Goal: Task Accomplishment & Management: Use online tool/utility

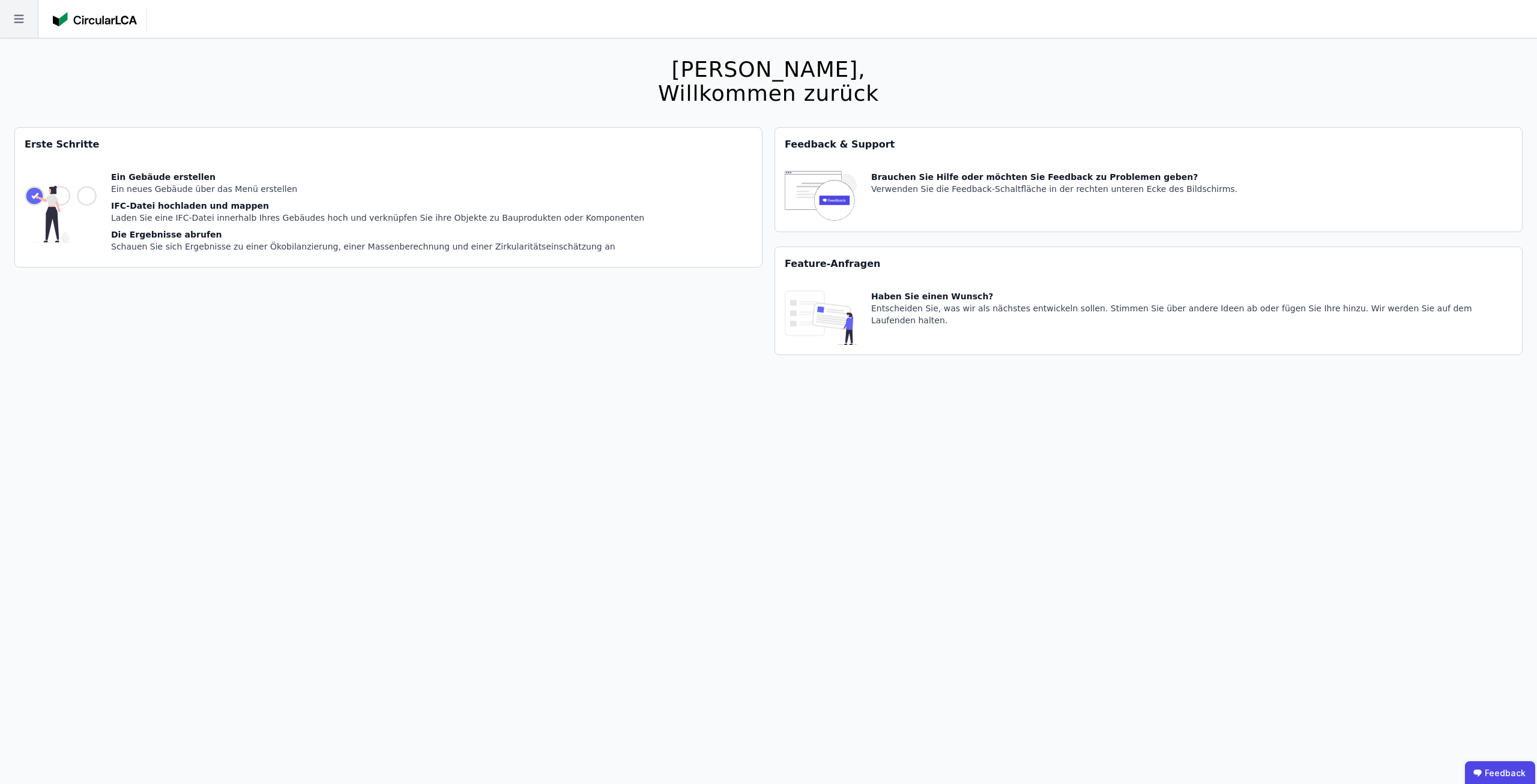
click at [9, 19] on icon at bounding box center [18, 18] width 38 height 38
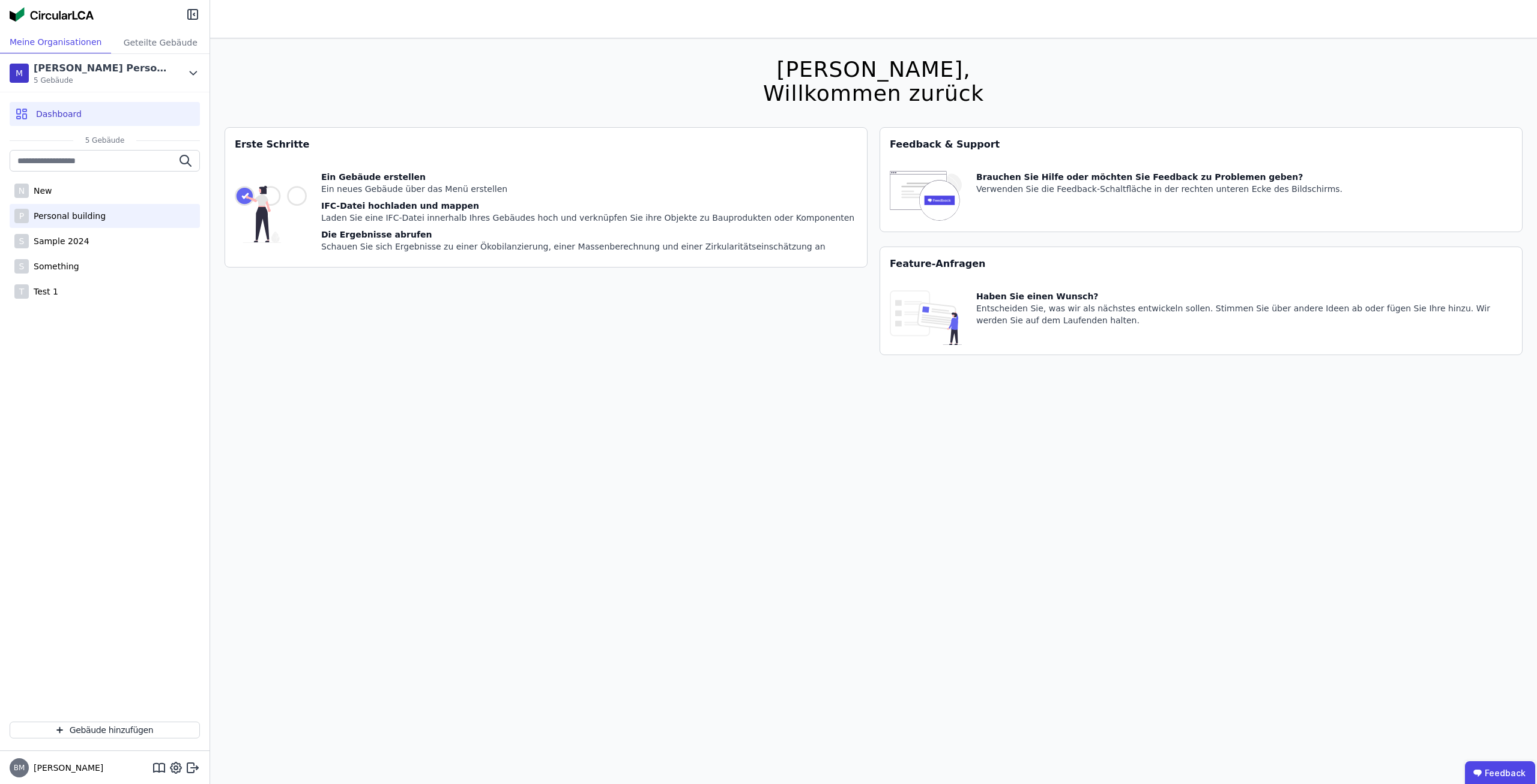
click at [76, 221] on div "Personal building" at bounding box center [67, 216] width 77 height 12
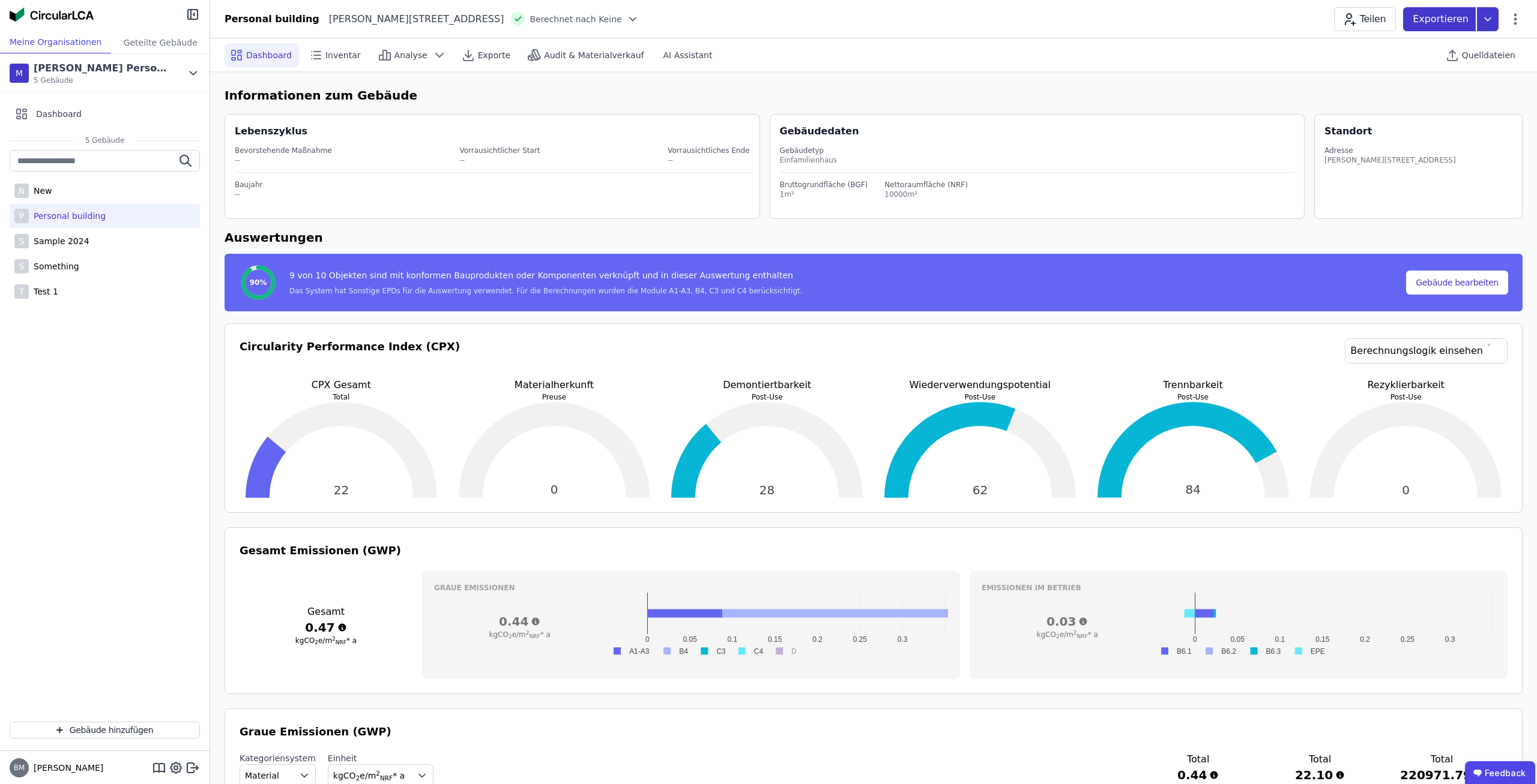
click at [1486, 23] on icon at bounding box center [1487, 19] width 22 height 24
click at [1426, 88] on div "Ökobilanzierung" at bounding box center [1392, 90] width 69 height 12
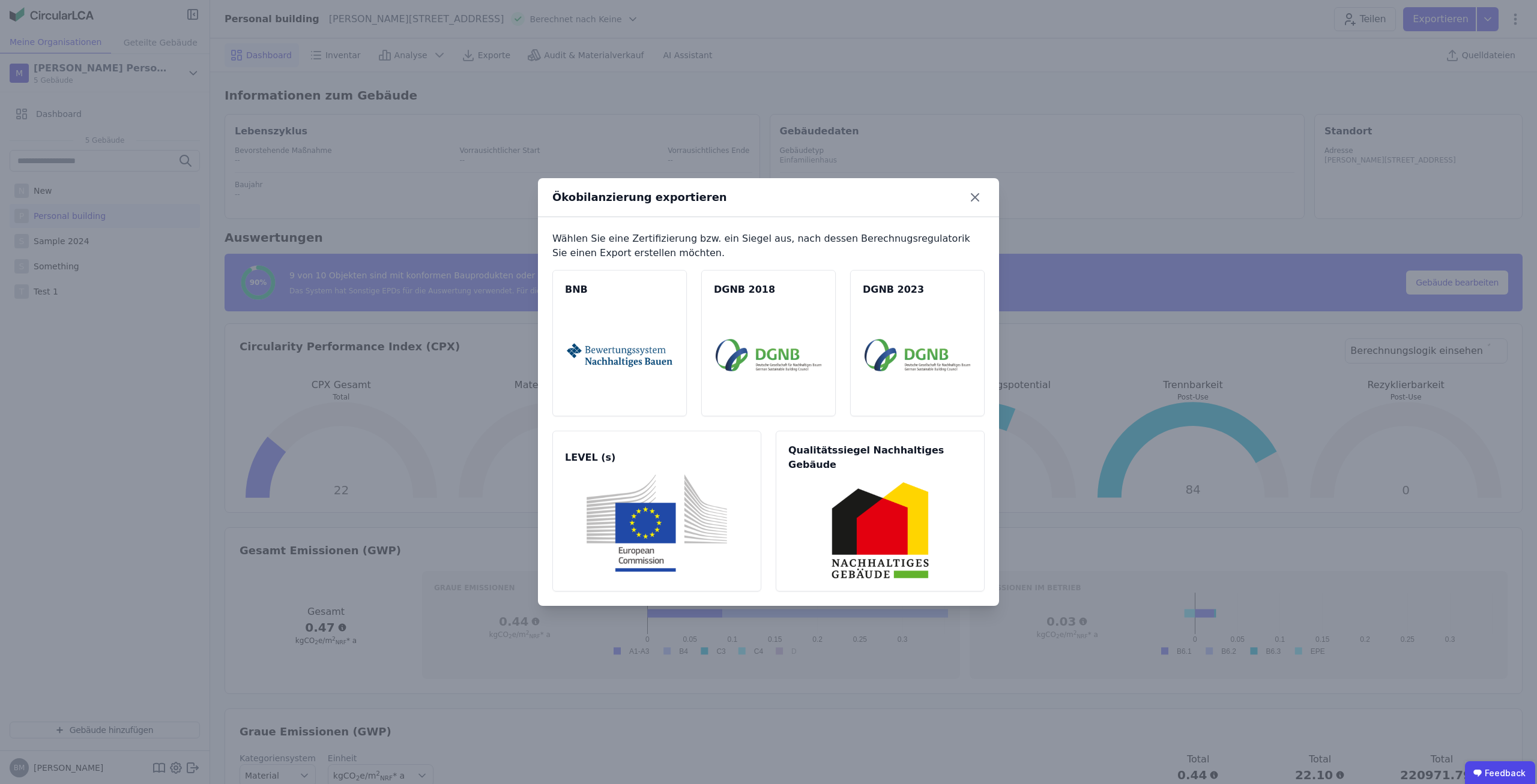
click at [975, 194] on div "Ökobilanzierung exportieren" at bounding box center [768, 197] width 461 height 39
click at [977, 201] on icon at bounding box center [975, 197] width 7 height 7
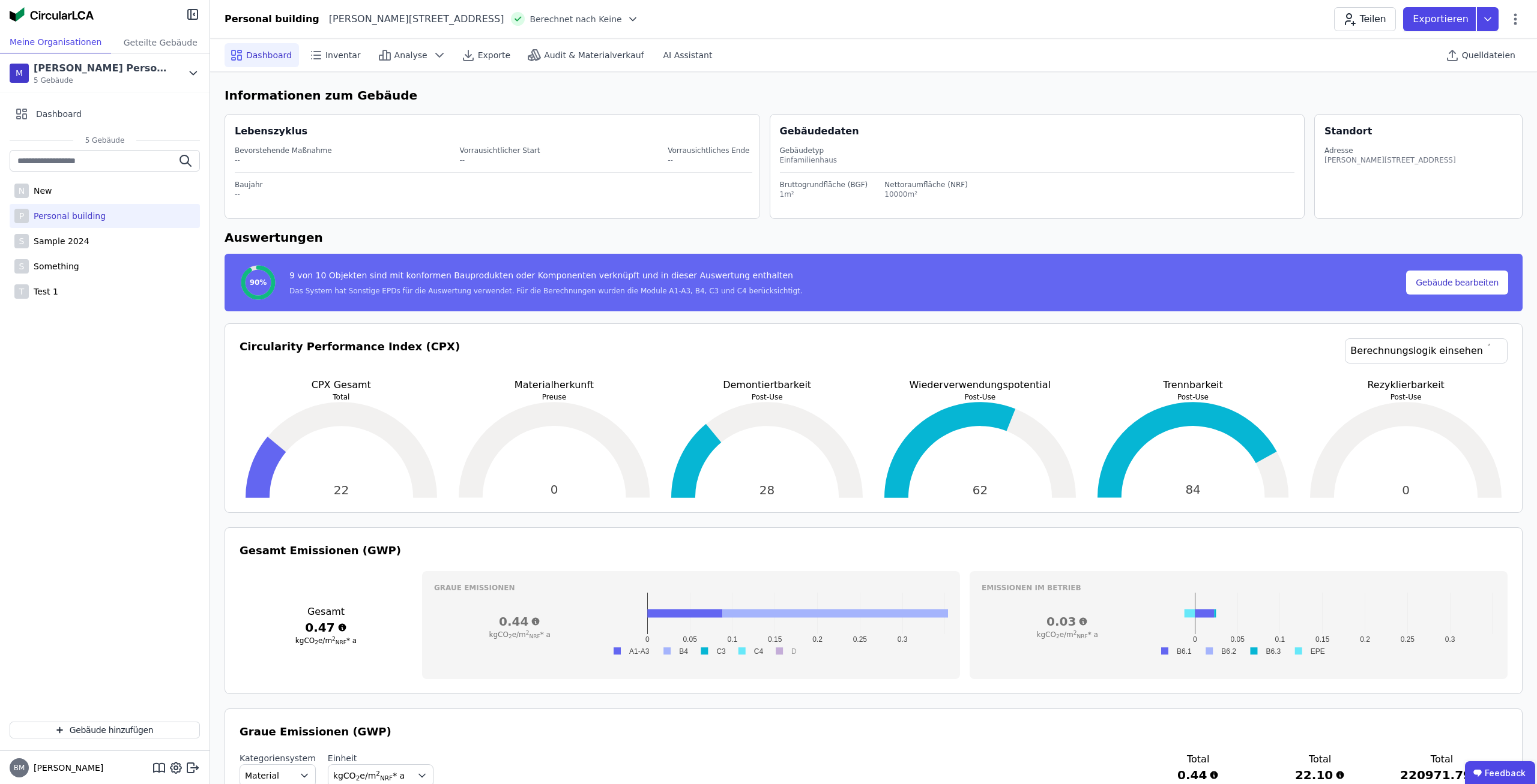
click at [627, 21] on icon at bounding box center [633, 19] width 12 height 12
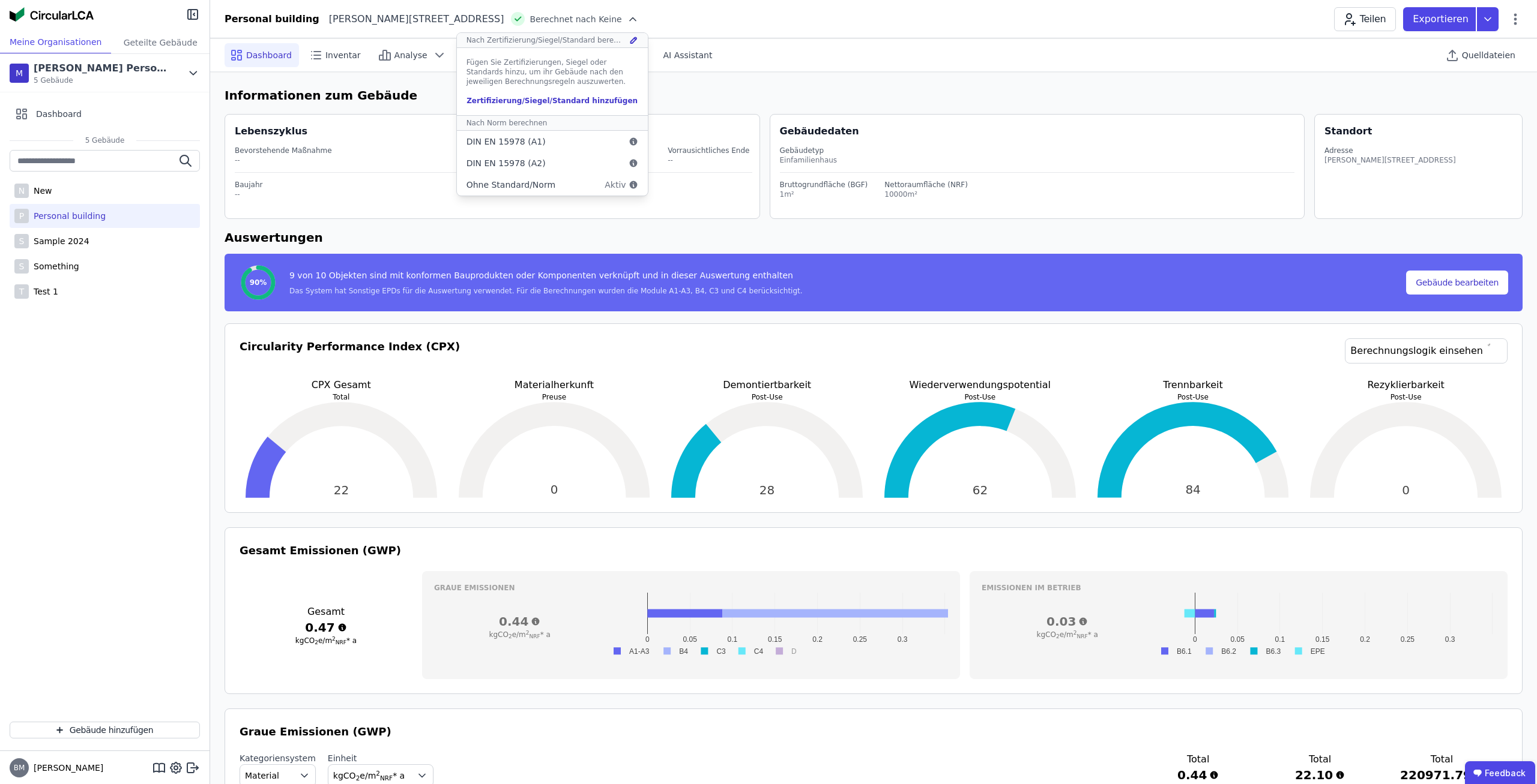
click at [512, 100] on div "Zertifizierung/Siegel/Standard hinzufügen" at bounding box center [552, 101] width 172 height 10
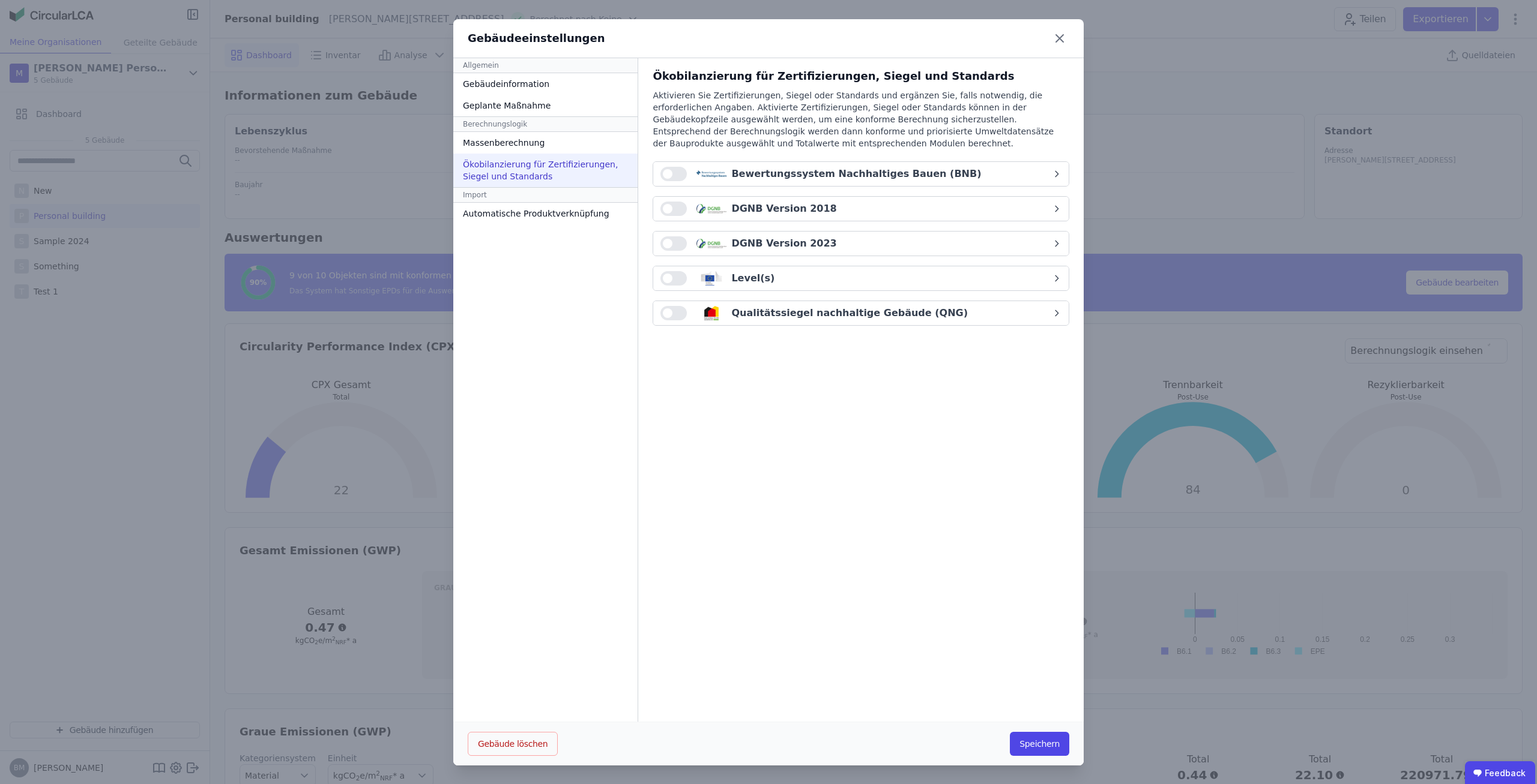
click at [935, 168] on div "Bewertungssystem Nachhaltiges Bauen (BNB)" at bounding box center [856, 174] width 392 height 14
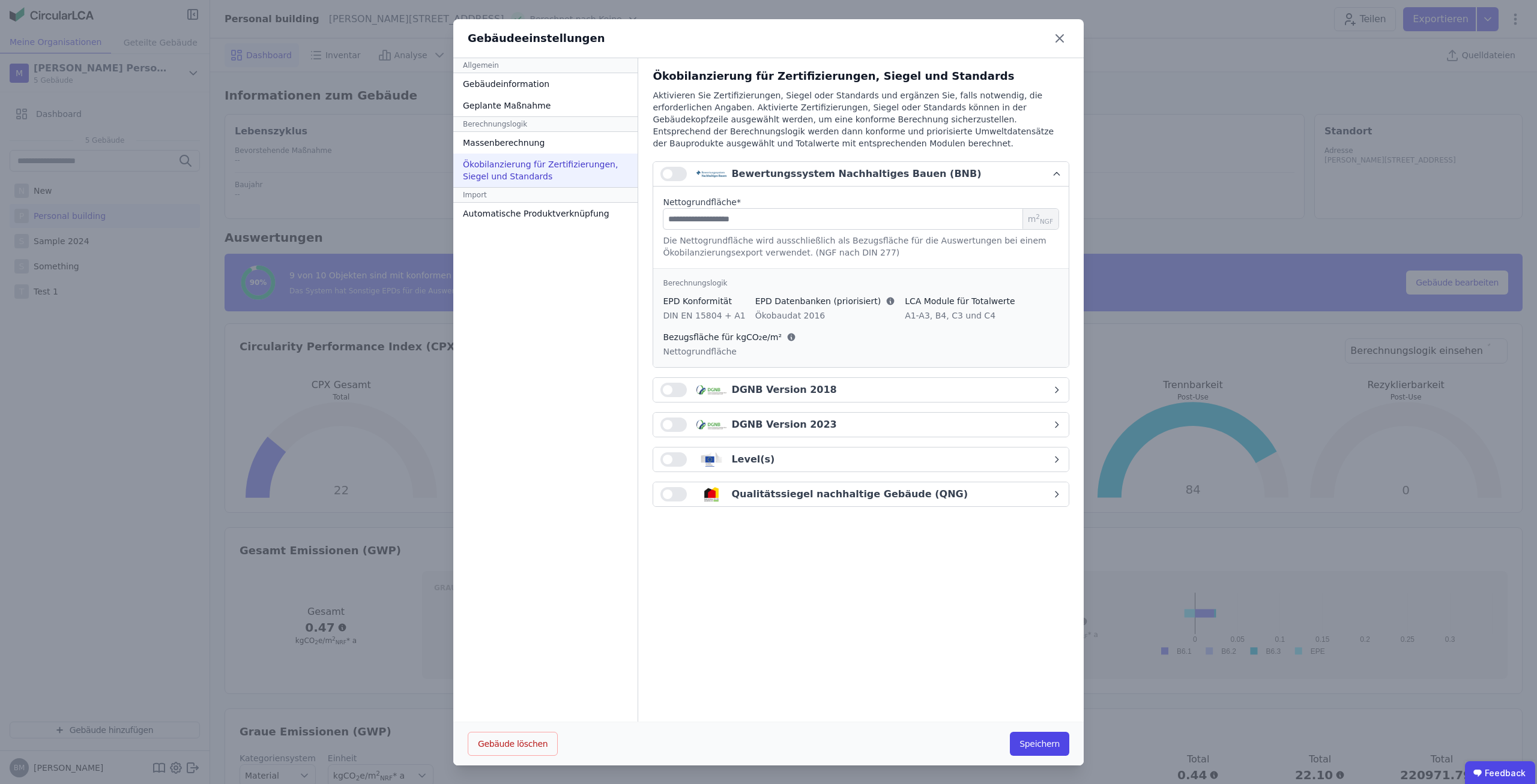
click at [915, 391] on div "DGNB Version 2018" at bounding box center [856, 390] width 392 height 14
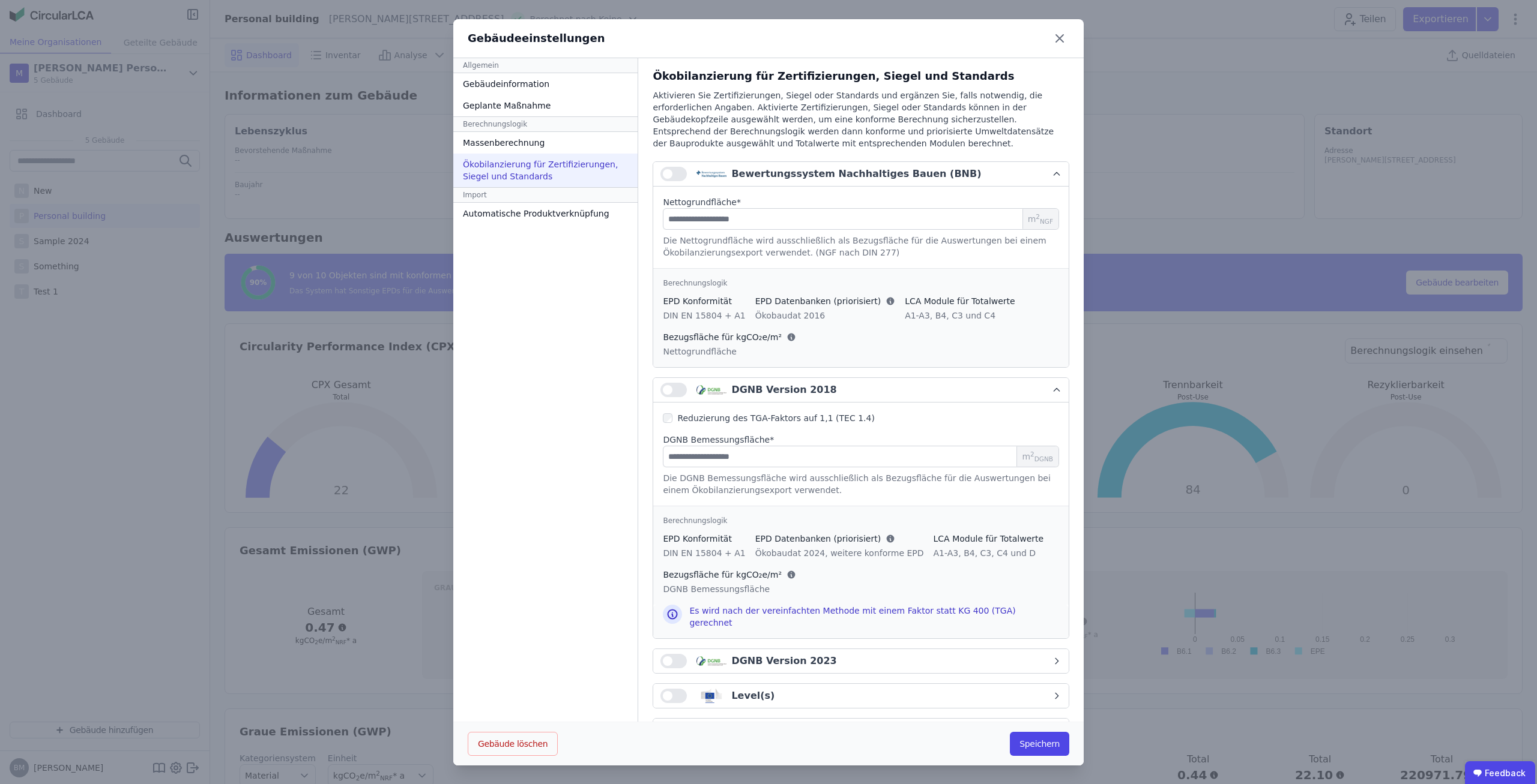
click at [884, 394] on div "DGNB Version 2018" at bounding box center [856, 390] width 392 height 14
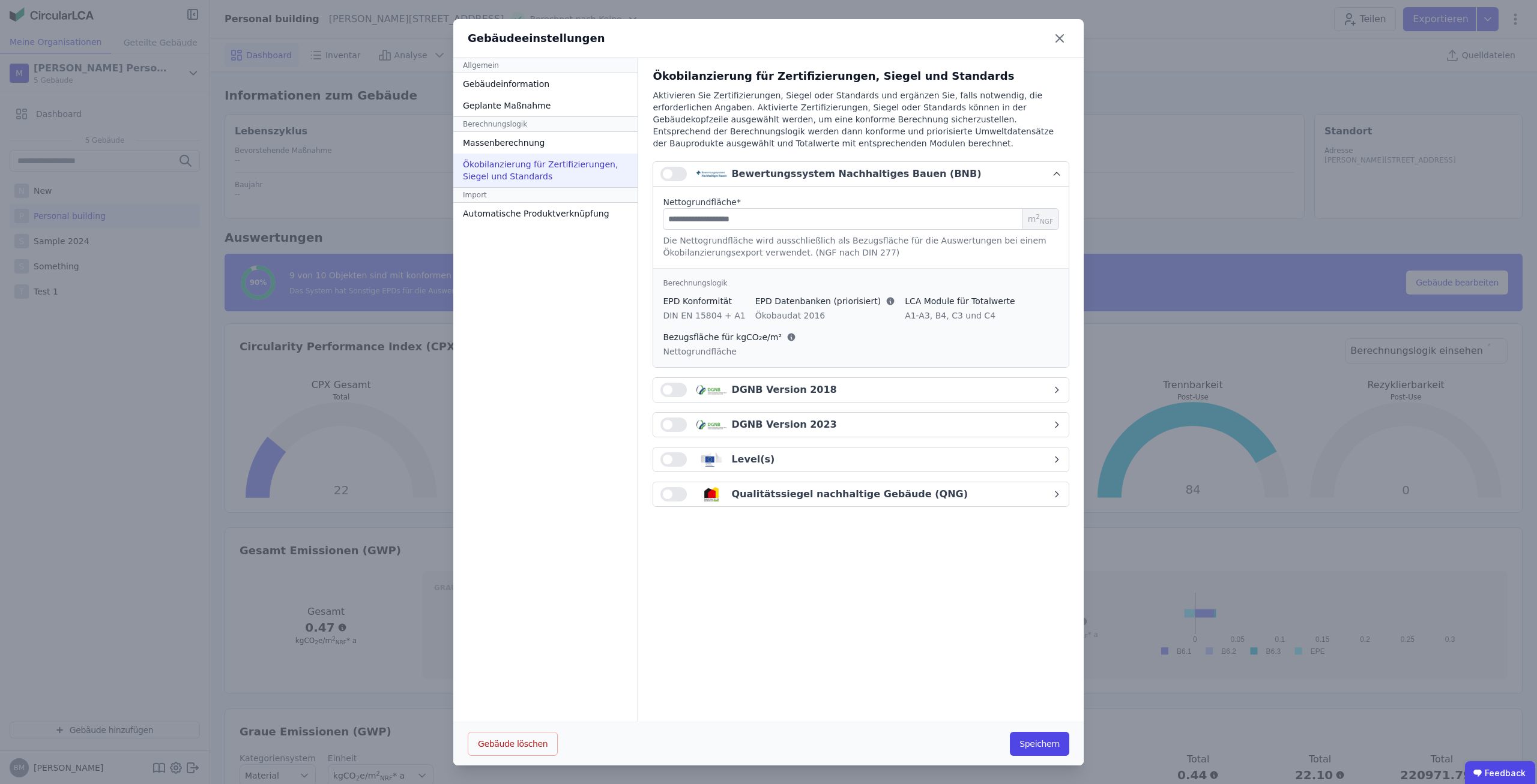
click at [804, 602] on div "Ökobilanzierung für Zertifizierungen, Siegel und Standards Aktivieren Sie Zerti…" at bounding box center [860, 390] width 445 height 664
click at [1135, 177] on div "Gebäudeeinstellungen Allgemein Gebäudeinformation Geplante Maßnahme Berechnungs…" at bounding box center [768, 392] width 1537 height 785
click at [1156, 170] on div "Gebäudeeinstellungen Allgemein Gebäudeinformation Geplante Maßnahme Berechnungs…" at bounding box center [768, 392] width 1537 height 785
click at [1065, 34] on icon at bounding box center [1060, 38] width 19 height 19
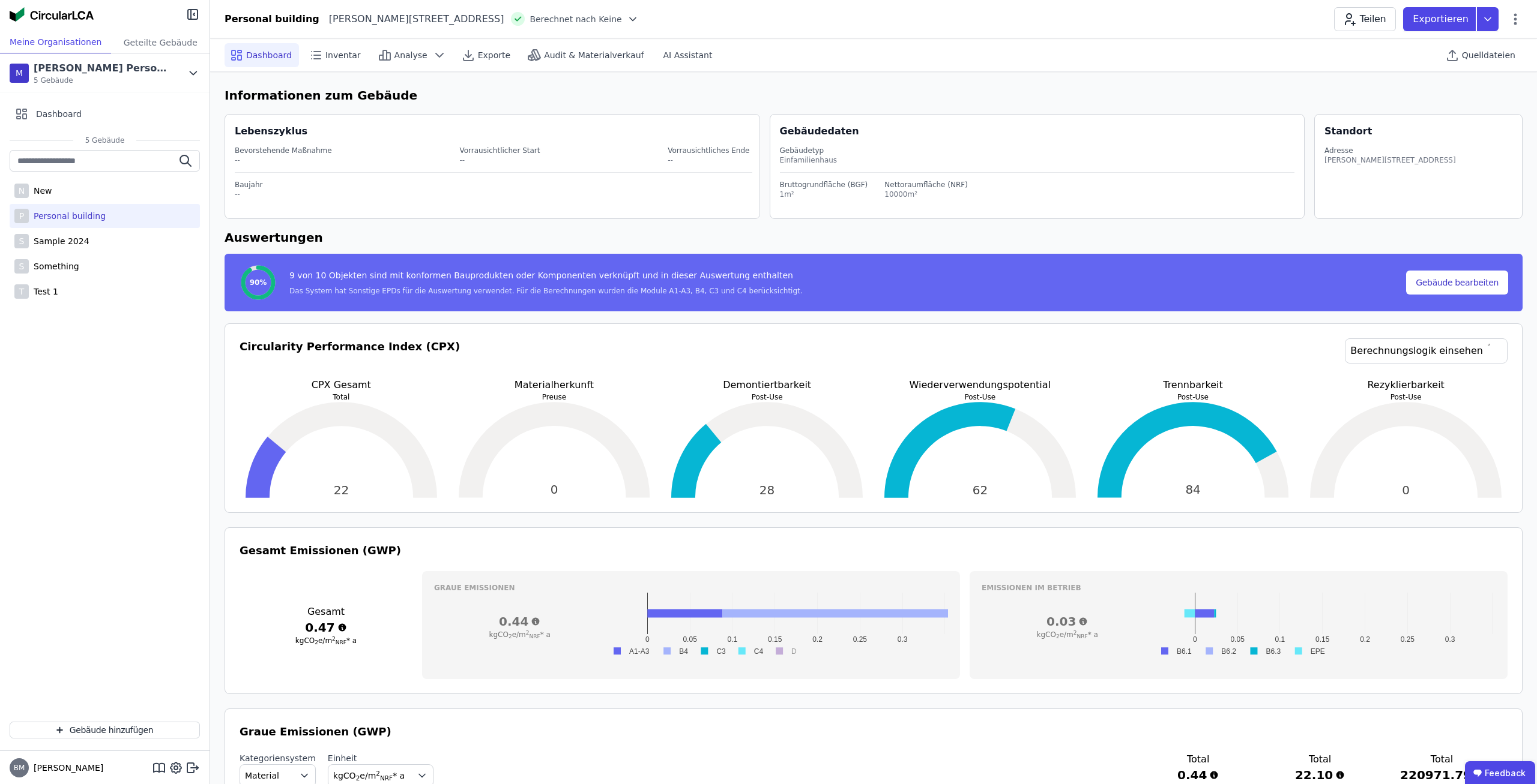
click at [561, 18] on span "Berechnet nach Keine" at bounding box center [575, 19] width 92 height 12
click at [627, 20] on icon at bounding box center [633, 19] width 12 height 12
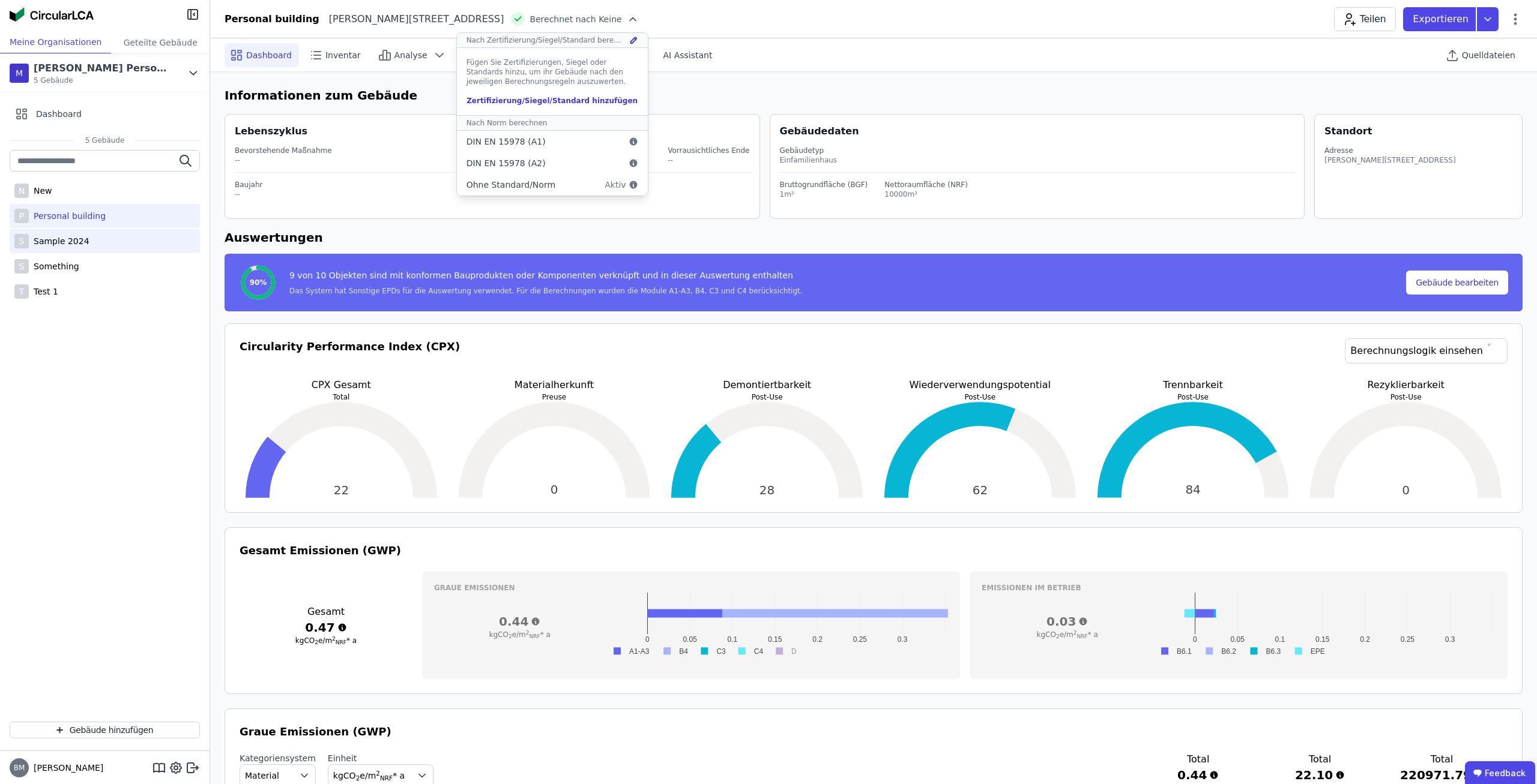
click at [119, 236] on div "S Sample 2024" at bounding box center [105, 241] width 190 height 24
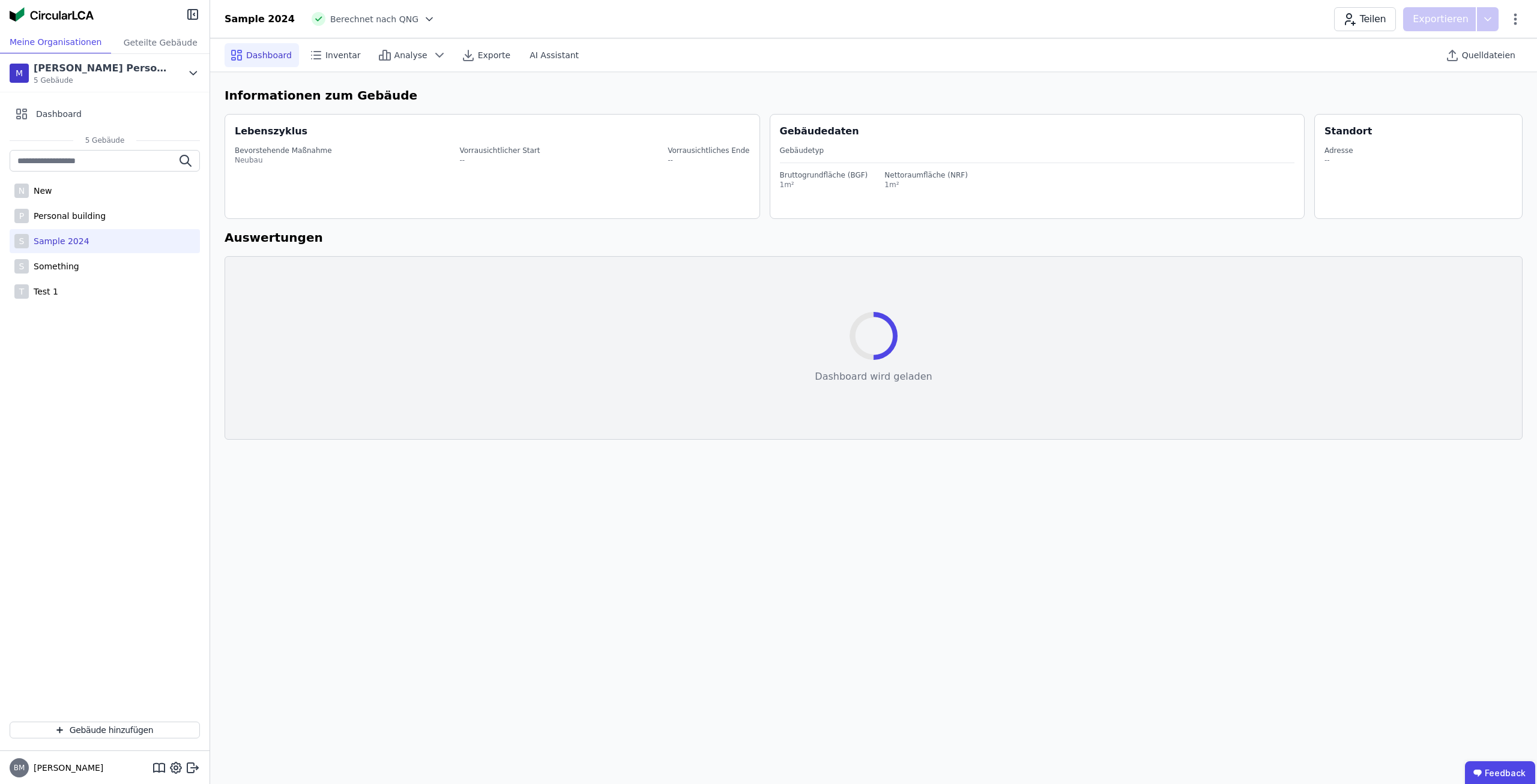
click at [418, 18] on div at bounding box center [426, 19] width 17 height 12
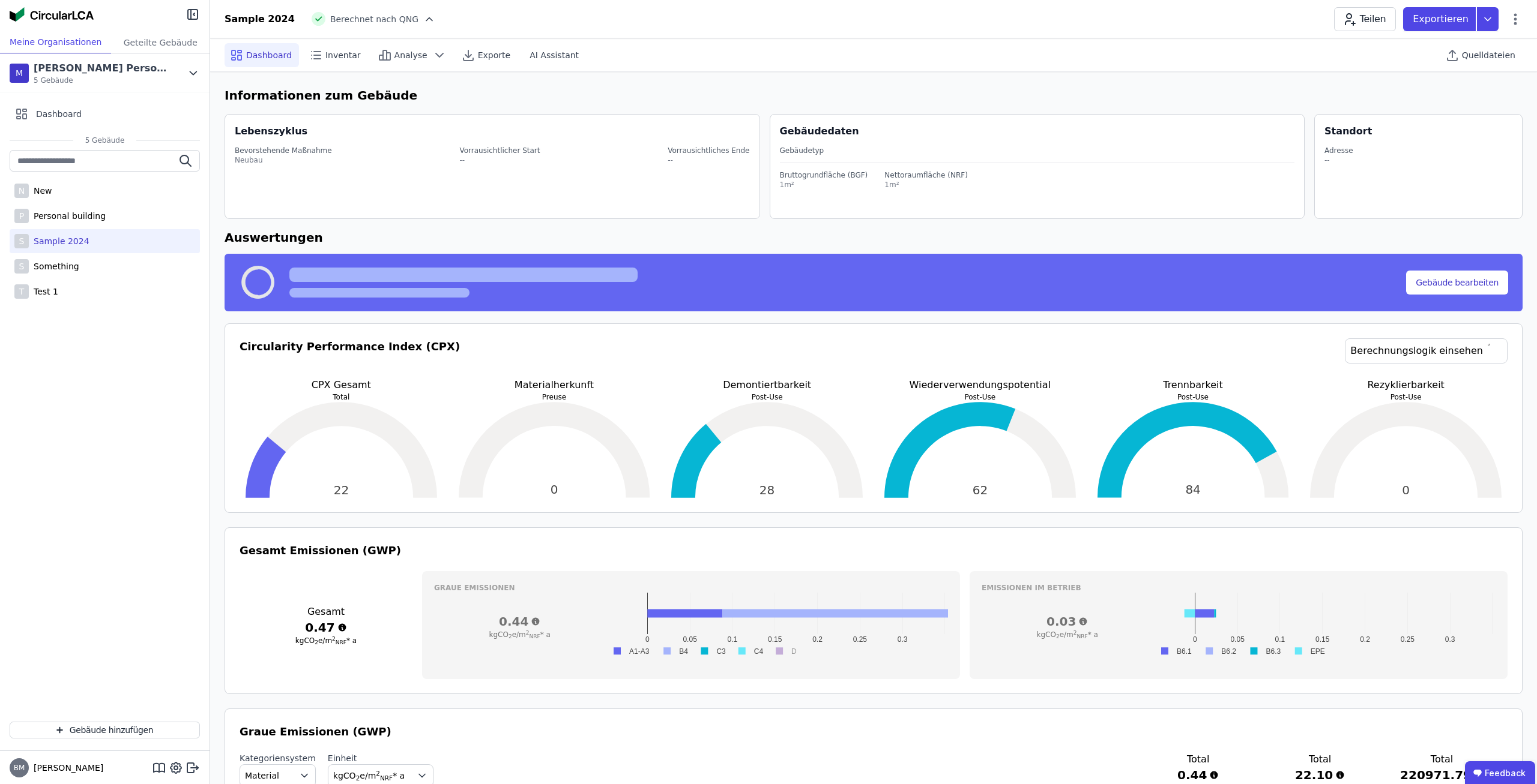
click at [423, 19] on icon at bounding box center [429, 19] width 12 height 12
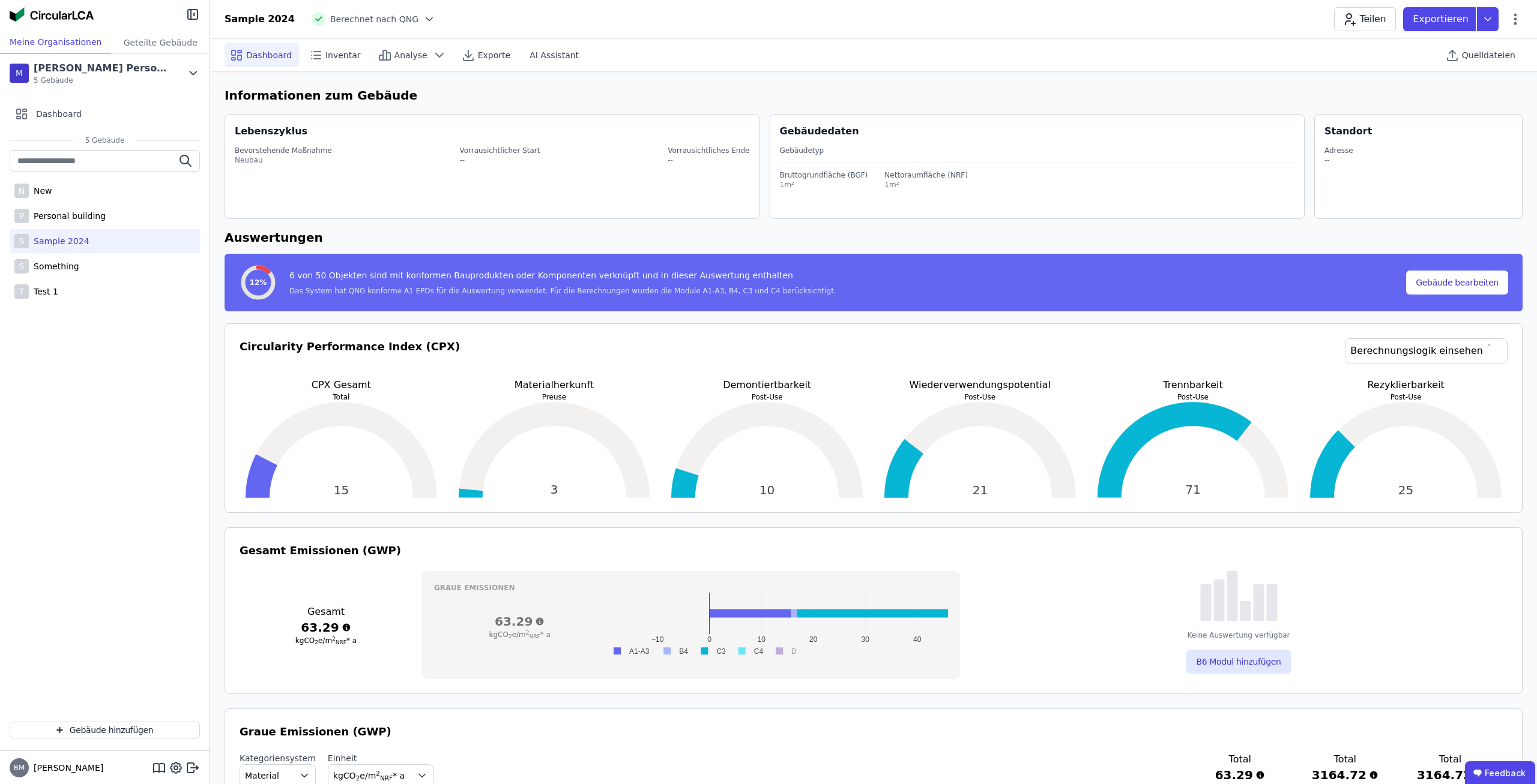
click at [423, 18] on icon at bounding box center [429, 19] width 12 height 12
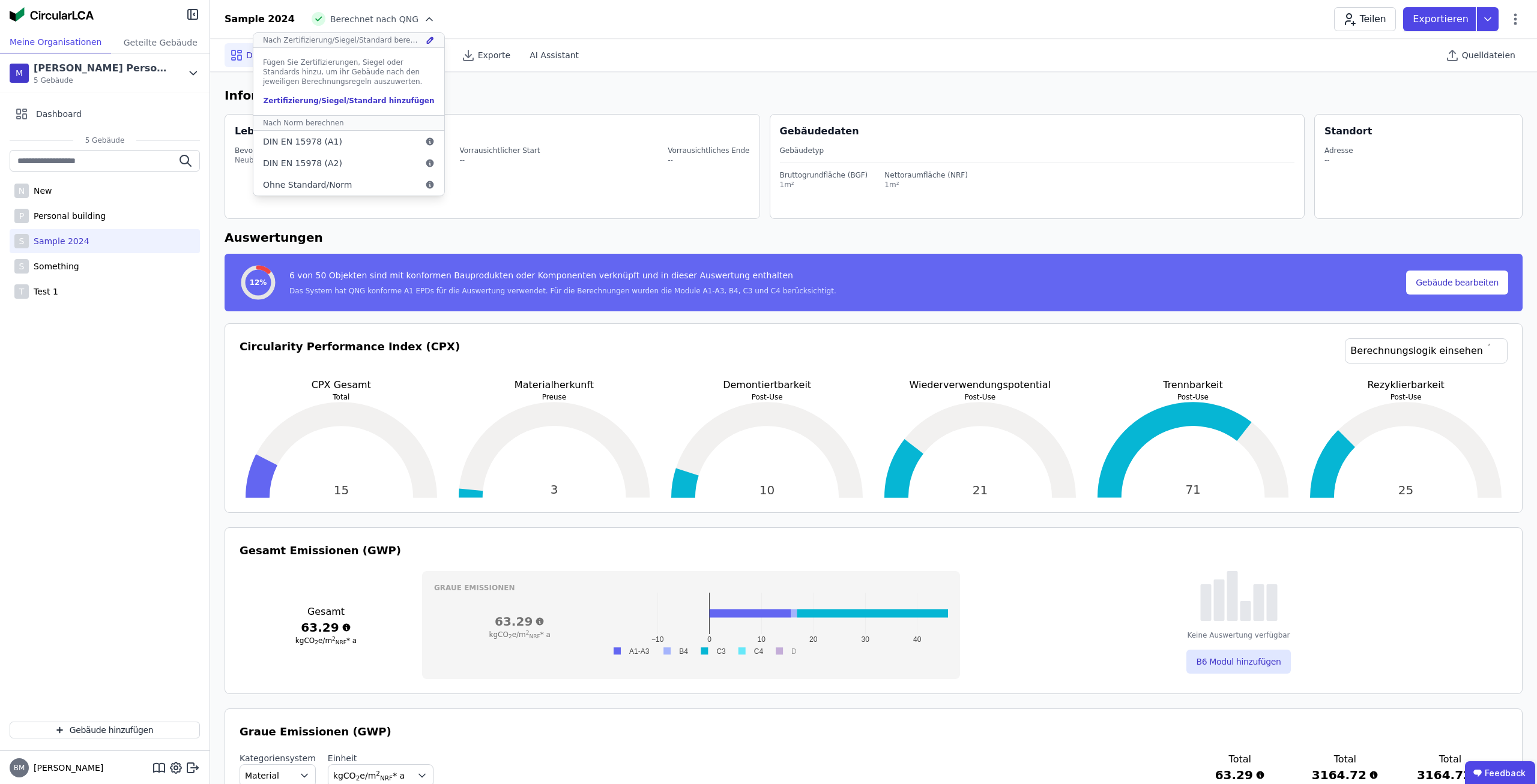
click at [527, 30] on div "Sample 2024 Berechnet nach QNG Nach Zertifizierung/Siegel/Standard berechnen Fü…" at bounding box center [873, 19] width 1327 height 24
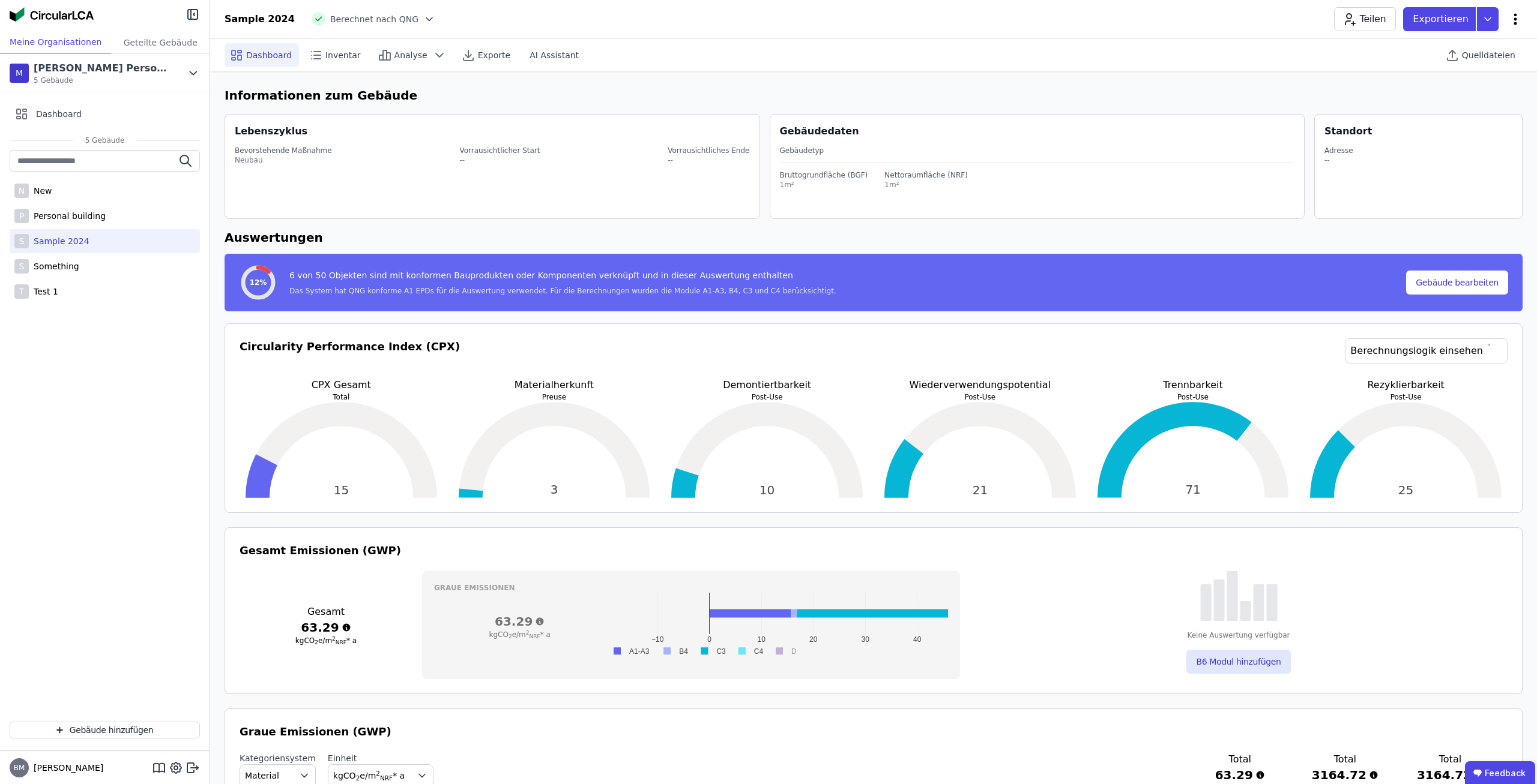
click at [1519, 22] on icon at bounding box center [1515, 19] width 14 height 14
click at [1518, 16] on icon at bounding box center [1515, 19] width 14 height 14
click at [1498, 18] on icon at bounding box center [1487, 19] width 22 height 24
click at [1428, 83] on div "Ökobilanzierung" at bounding box center [1423, 90] width 150 height 22
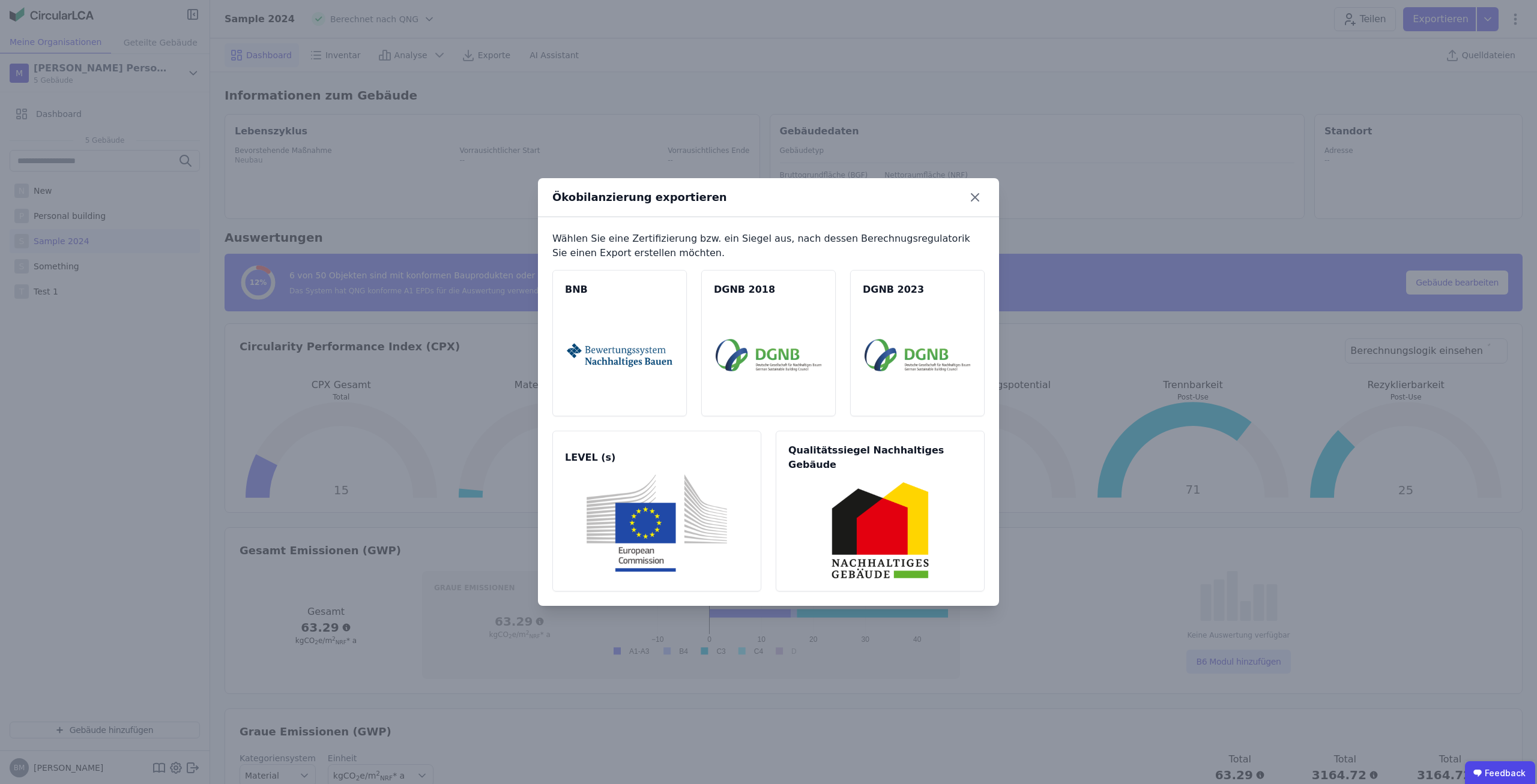
click at [602, 145] on div "Ökobilanzierung exportieren Wählen Sie eine Zertifizierung bzw. ein Siegel aus,…" at bounding box center [768, 392] width 1537 height 784
click at [701, 113] on div "Ökobilanzierung exportieren Wählen Sie eine Zertifizierung bzw. ein Siegel aus,…" at bounding box center [768, 392] width 1537 height 784
click at [981, 205] on icon at bounding box center [975, 197] width 19 height 19
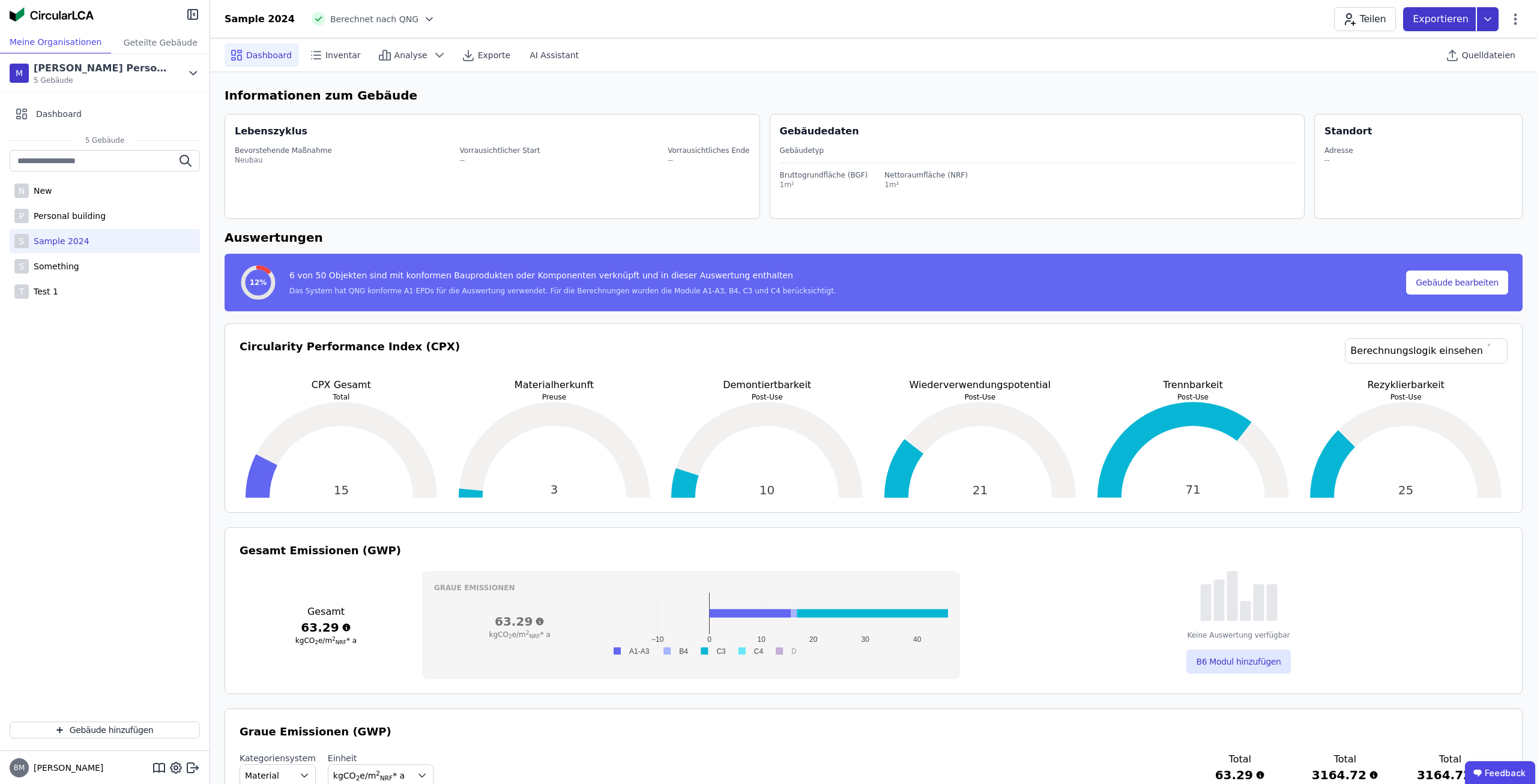
click at [1486, 18] on icon at bounding box center [1488, 19] width 6 height 3
click at [408, 57] on span "Analyse" at bounding box center [410, 55] width 33 height 12
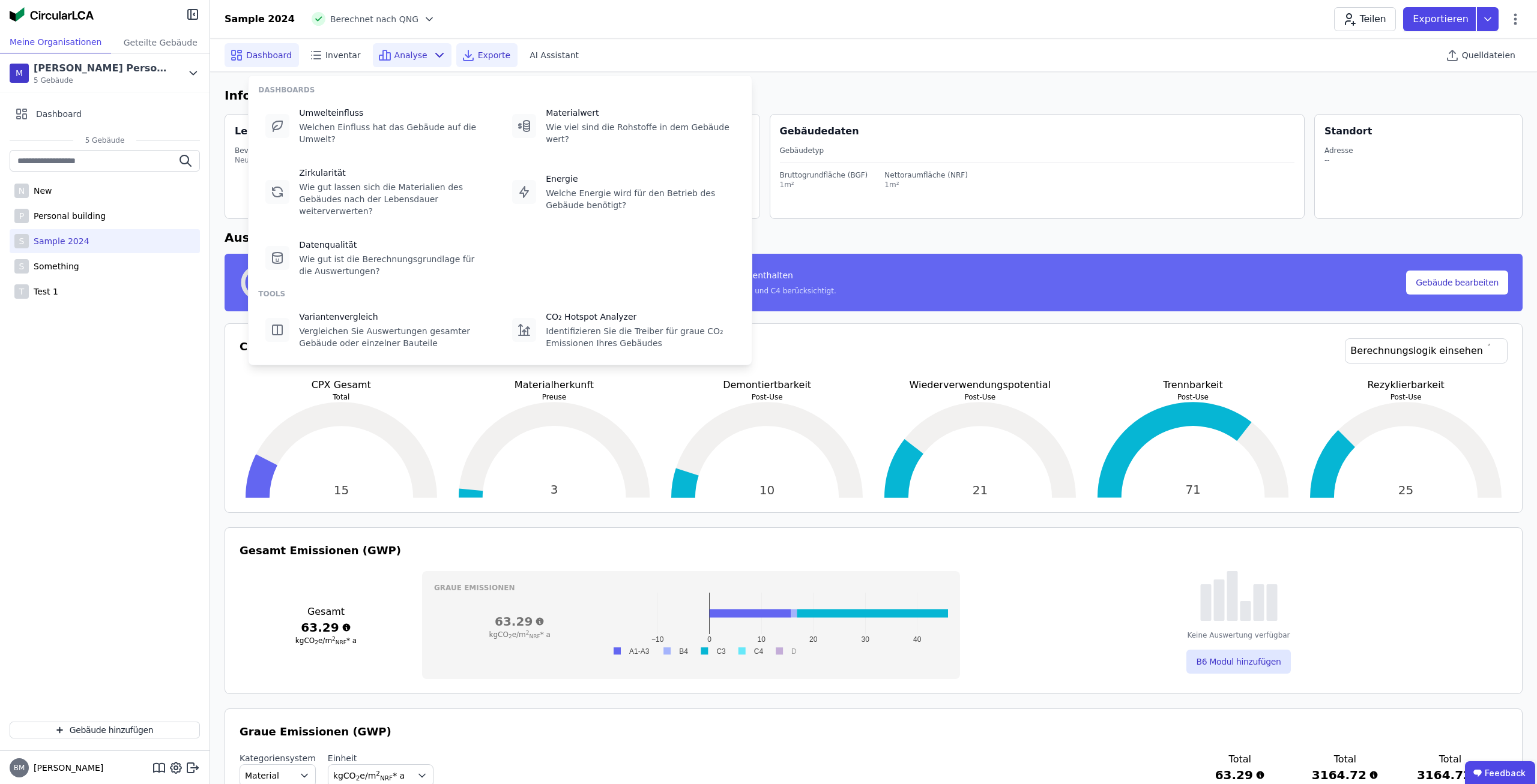
click at [461, 58] on icon at bounding box center [469, 55] width 14 height 14
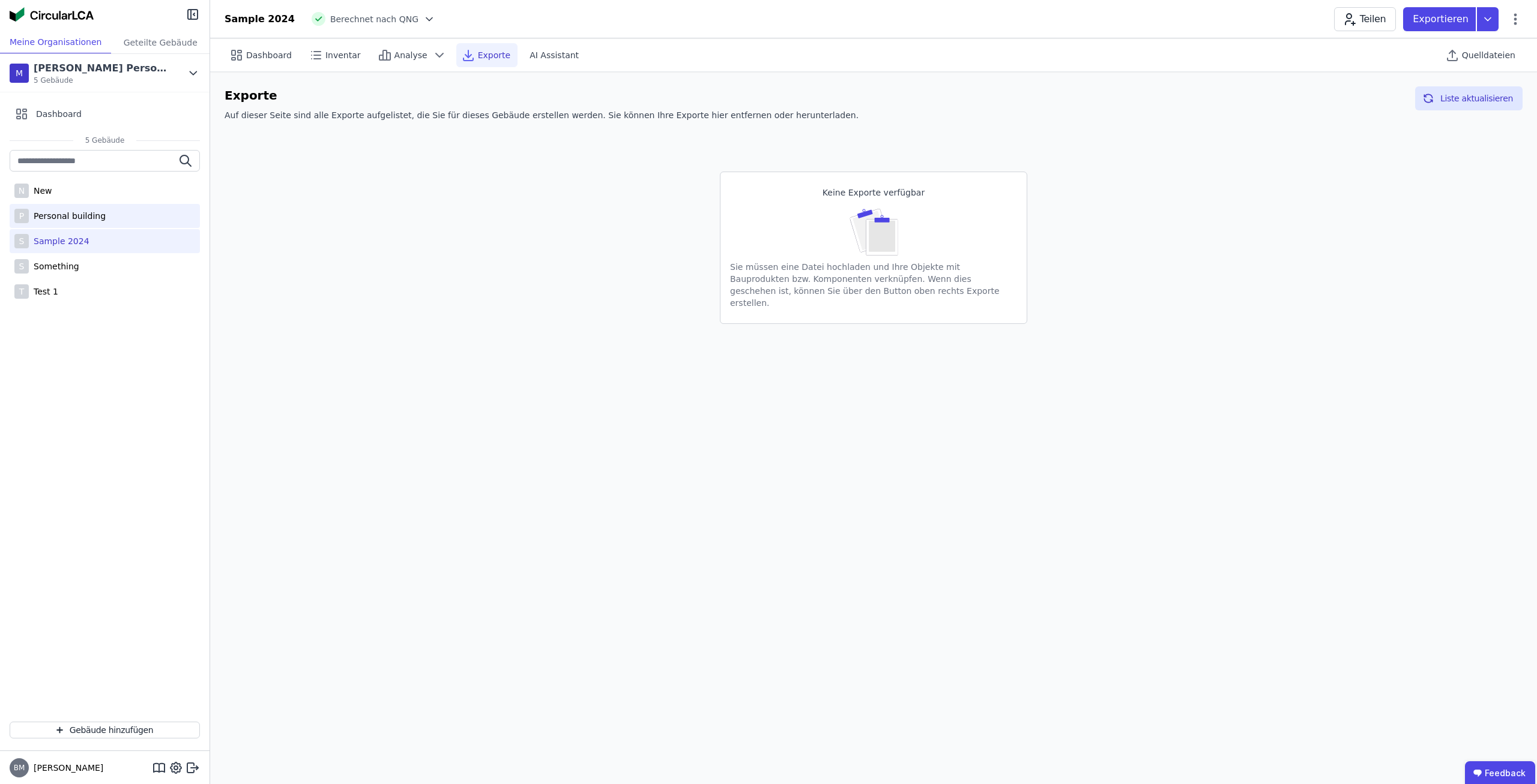
click at [114, 225] on div "P Personal building" at bounding box center [105, 216] width 190 height 24
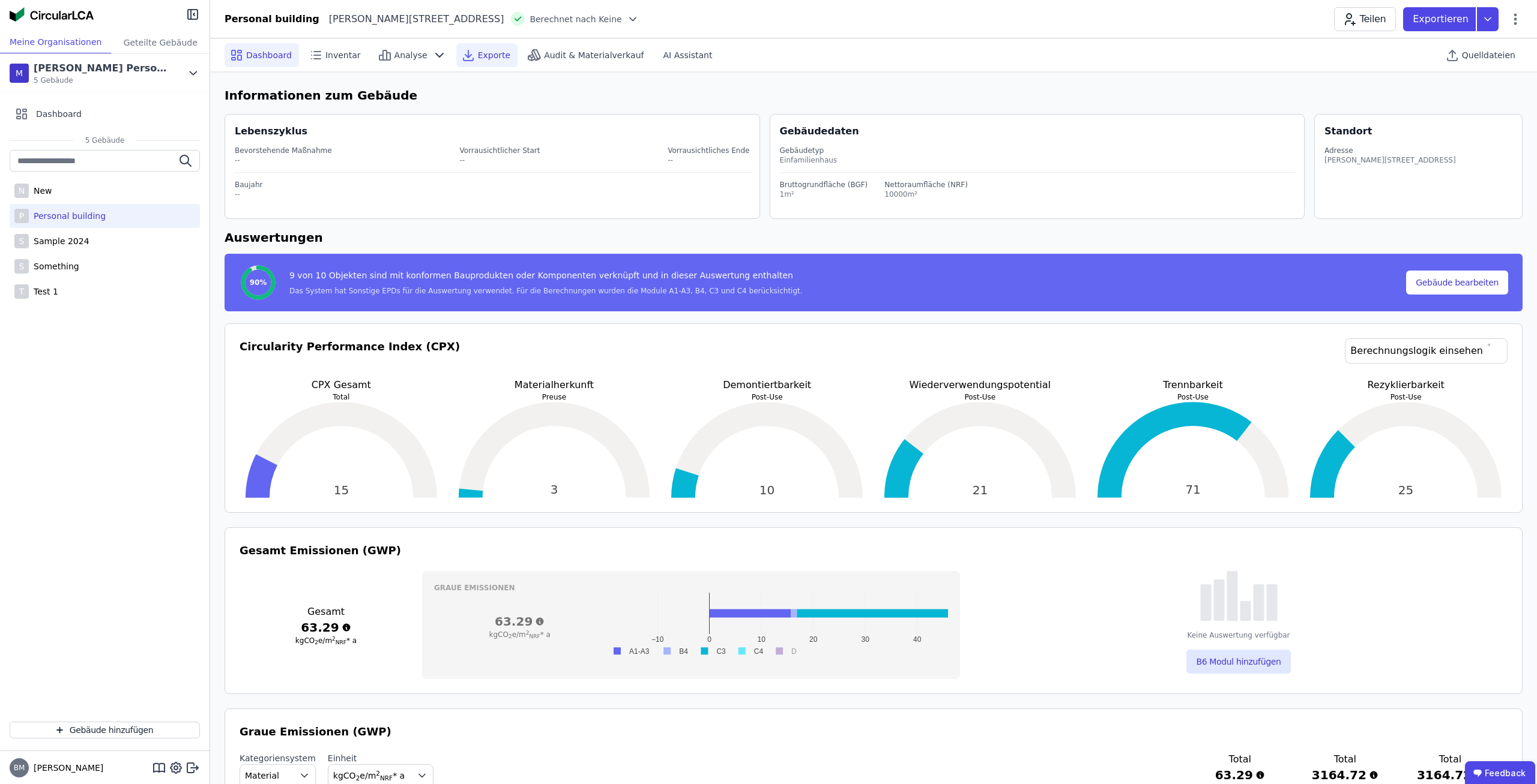
click at [490, 59] on span "Exporte" at bounding box center [494, 55] width 33 height 12
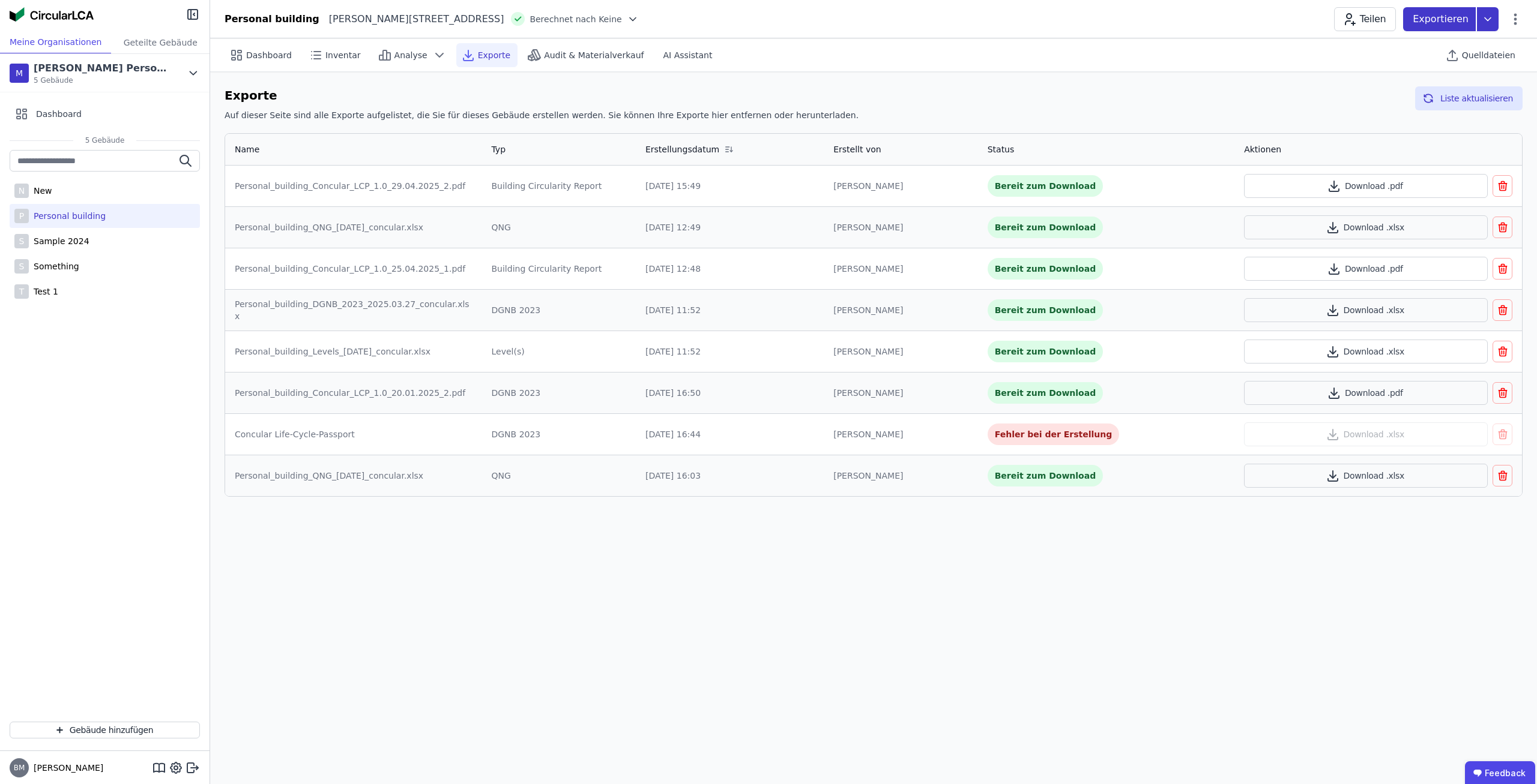
click at [1483, 19] on icon at bounding box center [1487, 19] width 22 height 24
click at [720, 30] on div "Personal building [STREET_ADDRESS] nach Keine Teilen Exportieren DGNB Gebäudere…" at bounding box center [873, 19] width 1327 height 24
click at [553, 27] on div "Personal building [STREET_ADDRESS] nach Keine Teilen Exportieren" at bounding box center [873, 19] width 1327 height 24
click at [627, 15] on icon at bounding box center [633, 19] width 12 height 12
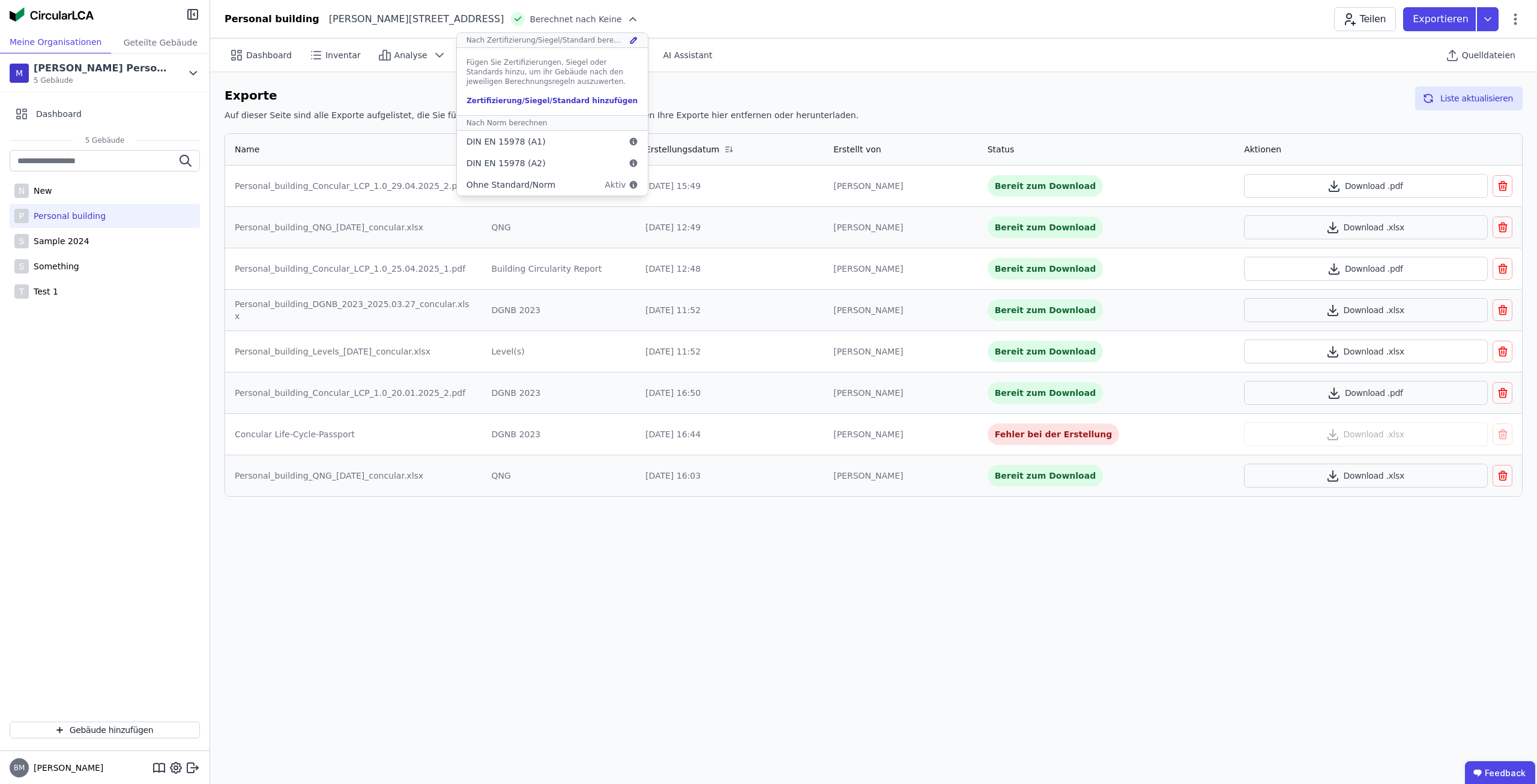
click at [629, 44] on icon at bounding box center [633, 40] width 9 height 10
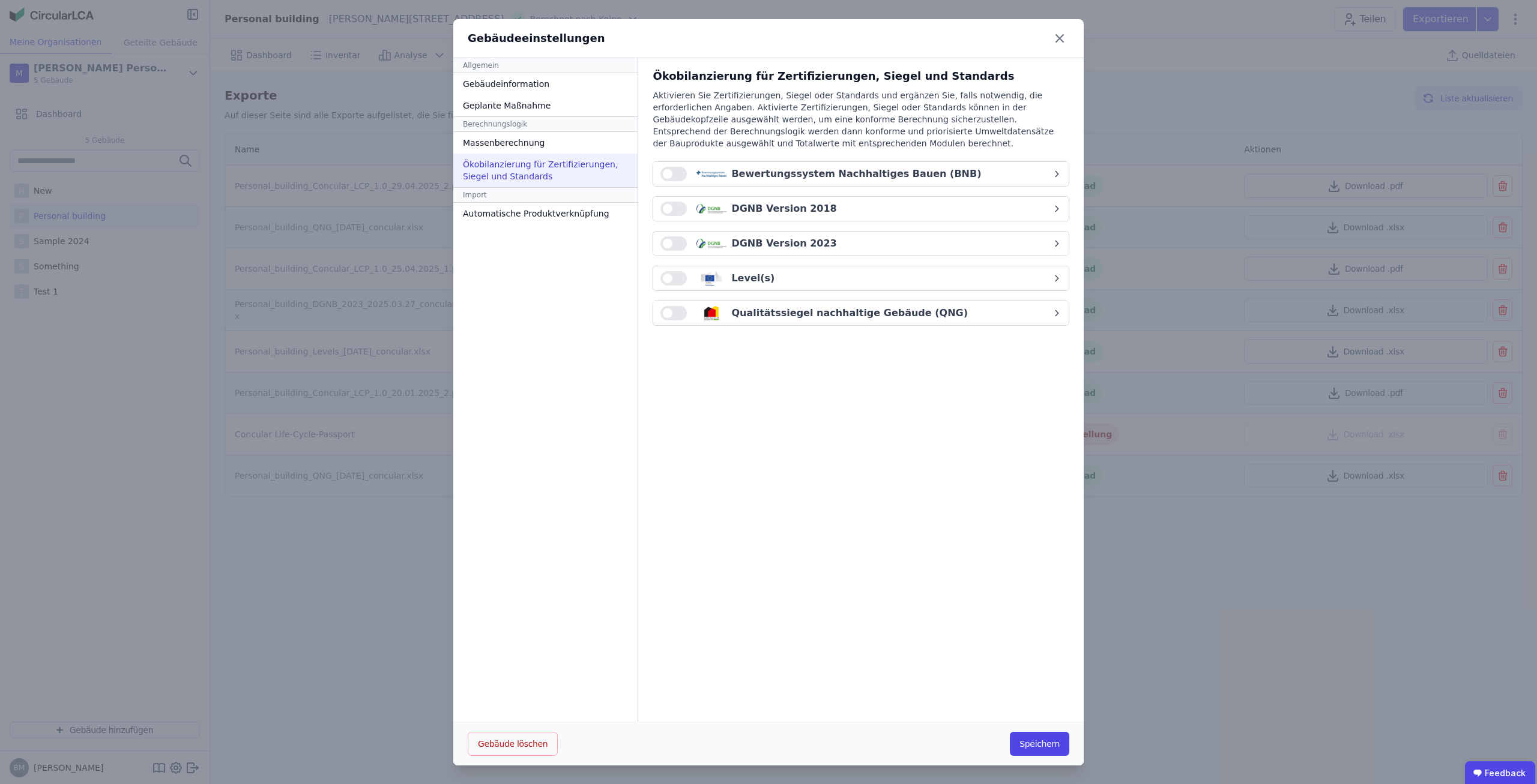
click at [932, 173] on div "Bewertungssystem Nachhaltiges Bauen (BNB)" at bounding box center [856, 174] width 392 height 14
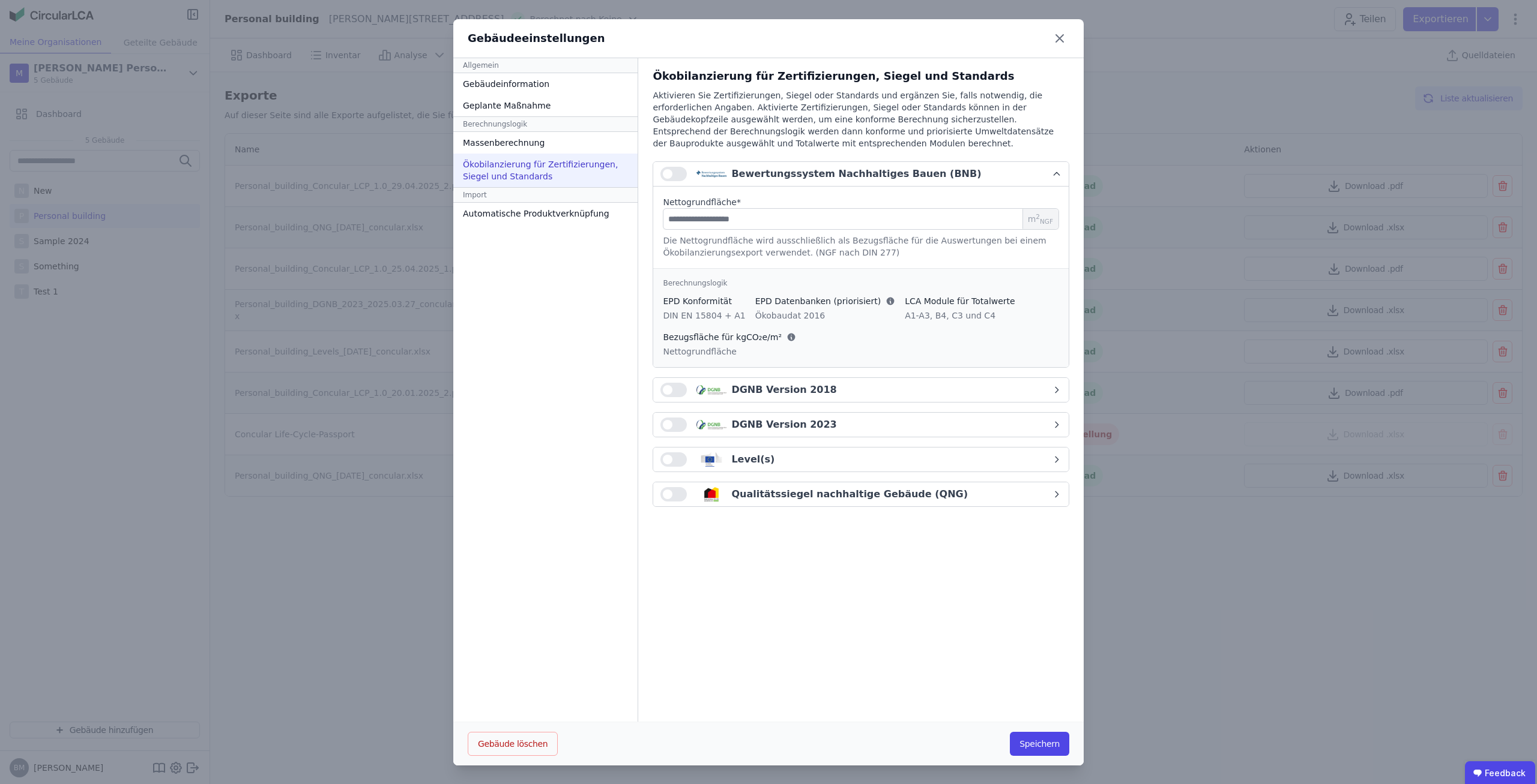
click at [927, 174] on div "Bewertungssystem Nachhaltiges Bauen (BNB)" at bounding box center [856, 174] width 392 height 14
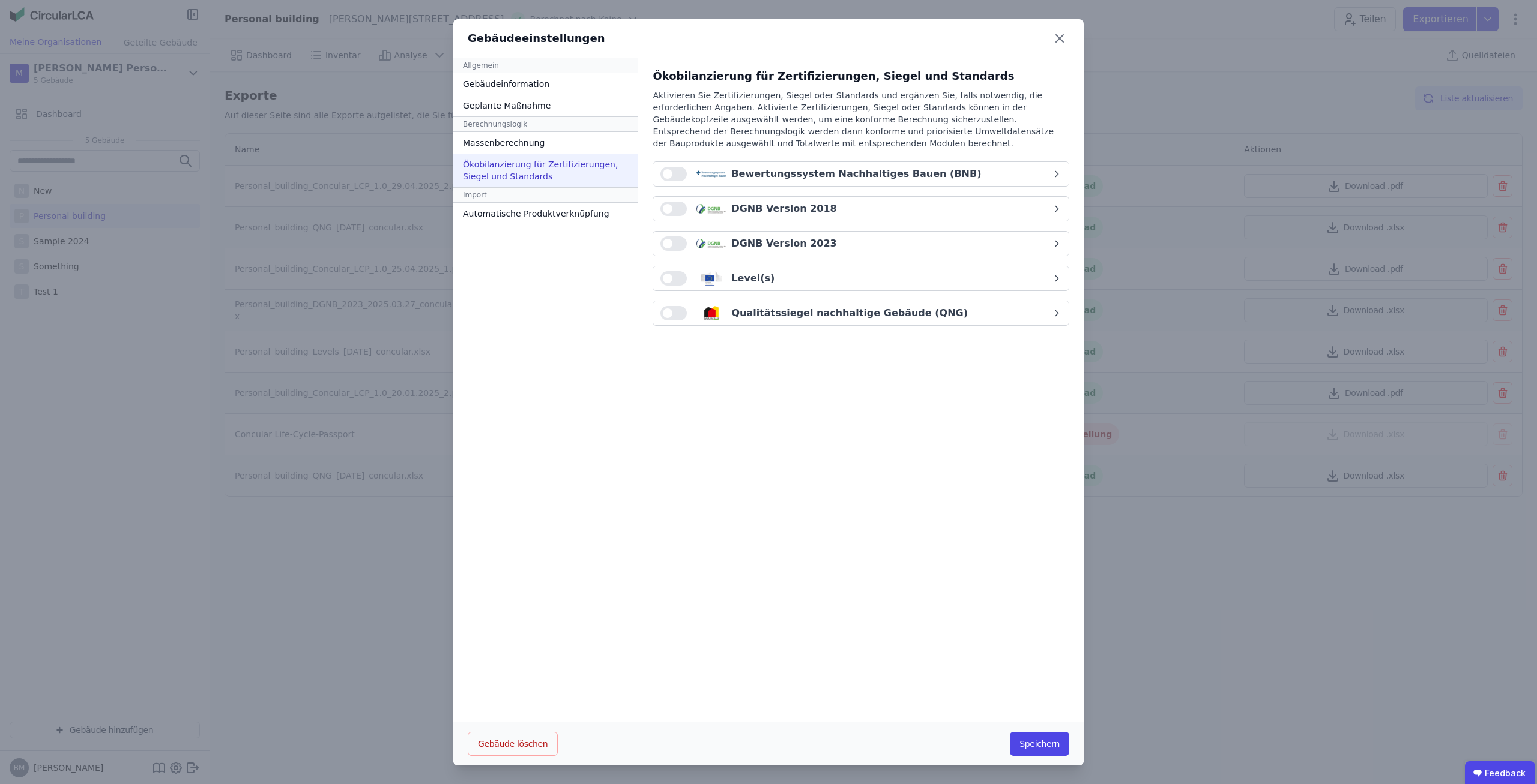
click at [894, 221] on div "DGNB Version 2018" at bounding box center [860, 209] width 417 height 26
click at [882, 209] on div "DGNB Version 2018" at bounding box center [856, 209] width 392 height 14
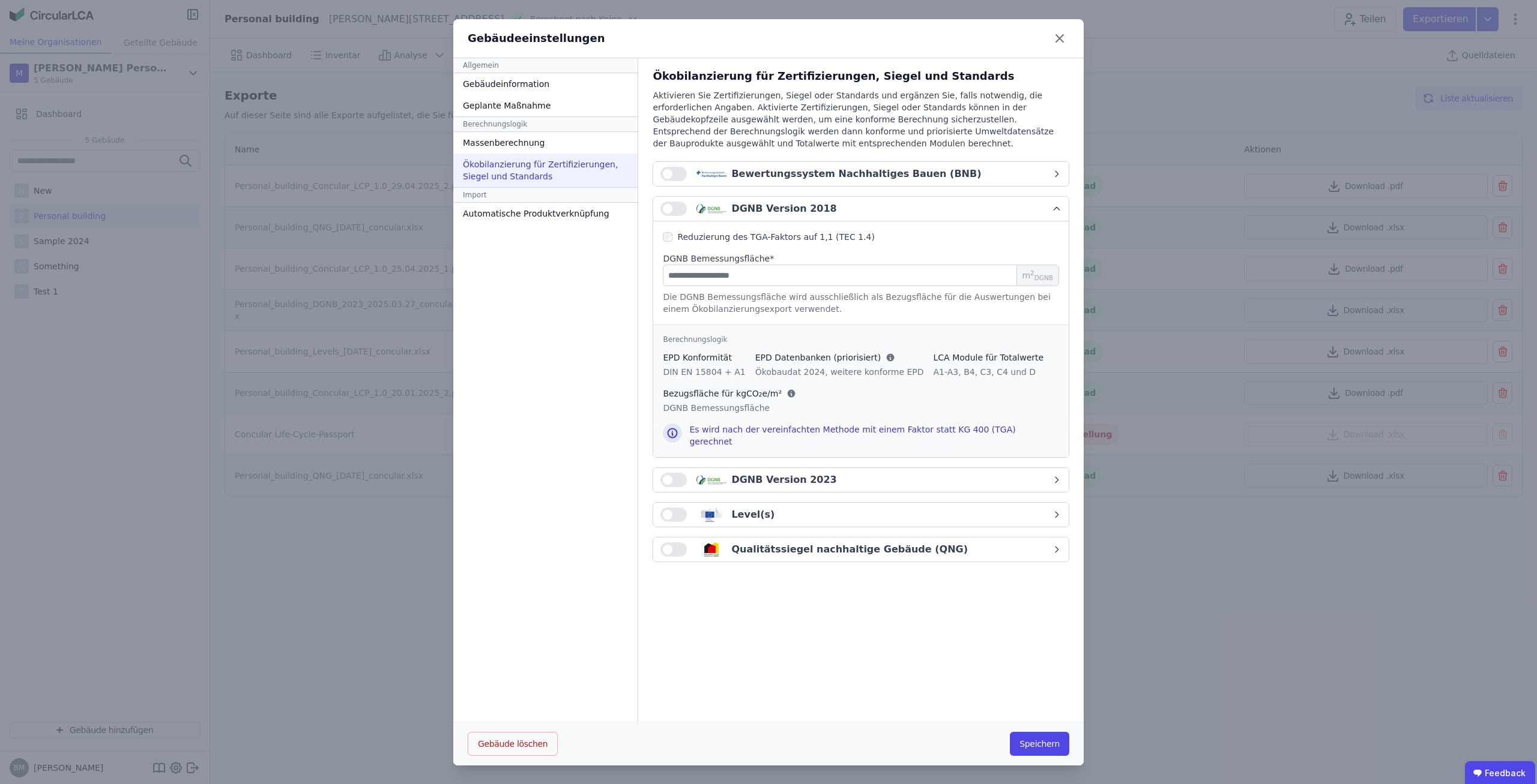
click at [873, 218] on button "DGNB Version 2018" at bounding box center [861, 209] width 416 height 25
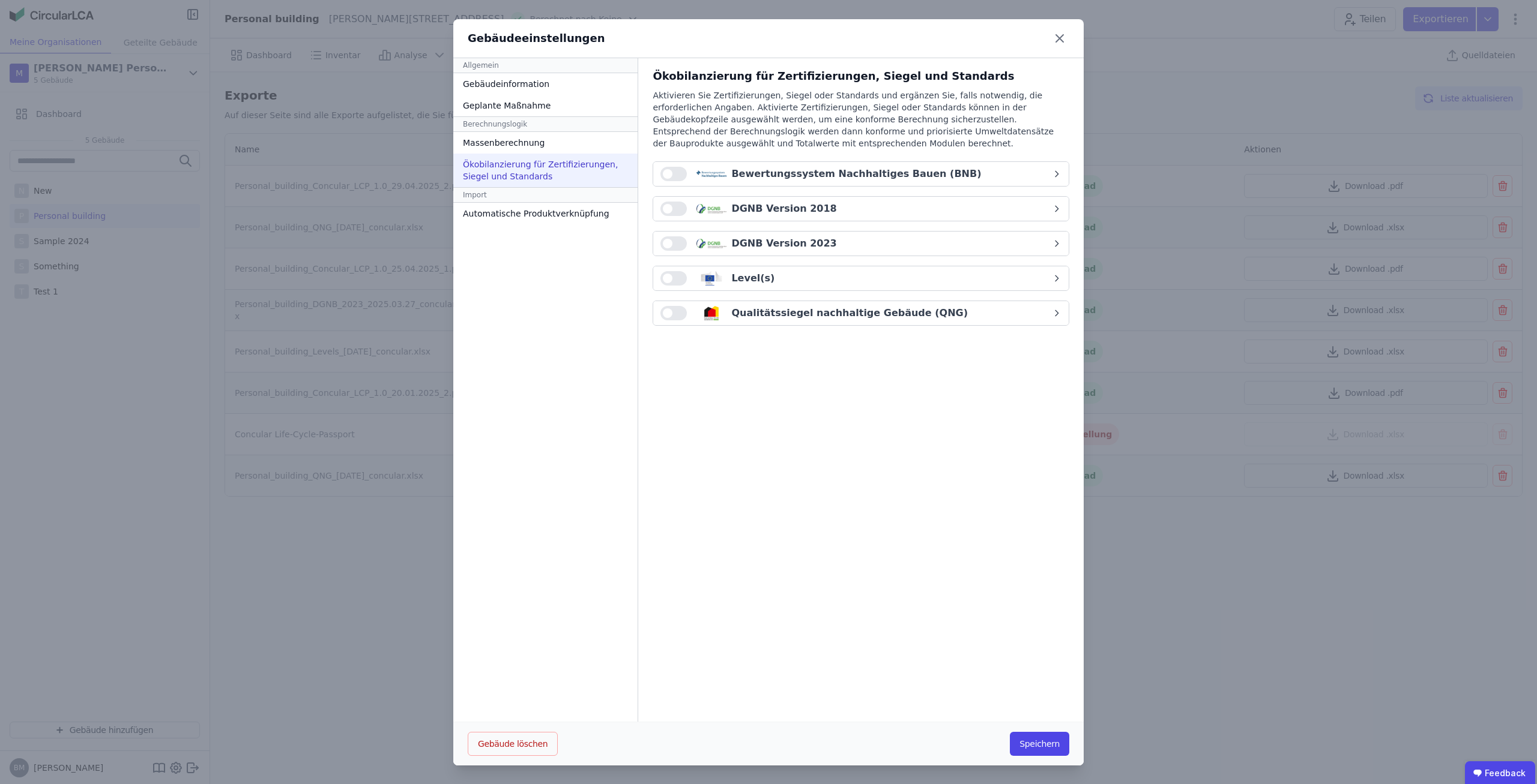
click at [864, 249] on div "DGNB Version 2023" at bounding box center [856, 244] width 392 height 14
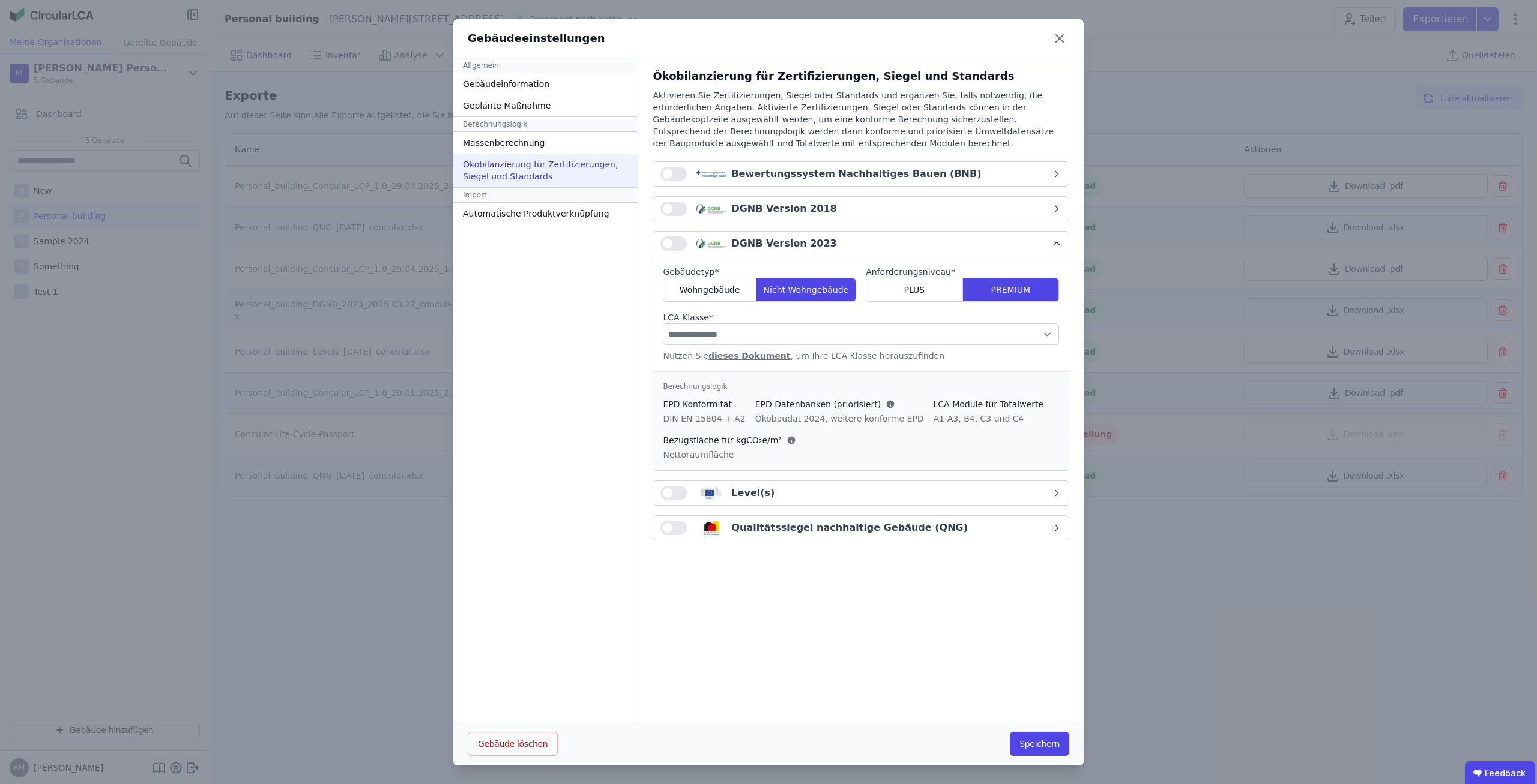
click at [856, 245] on div "DGNB Version 2023" at bounding box center [856, 244] width 392 height 14
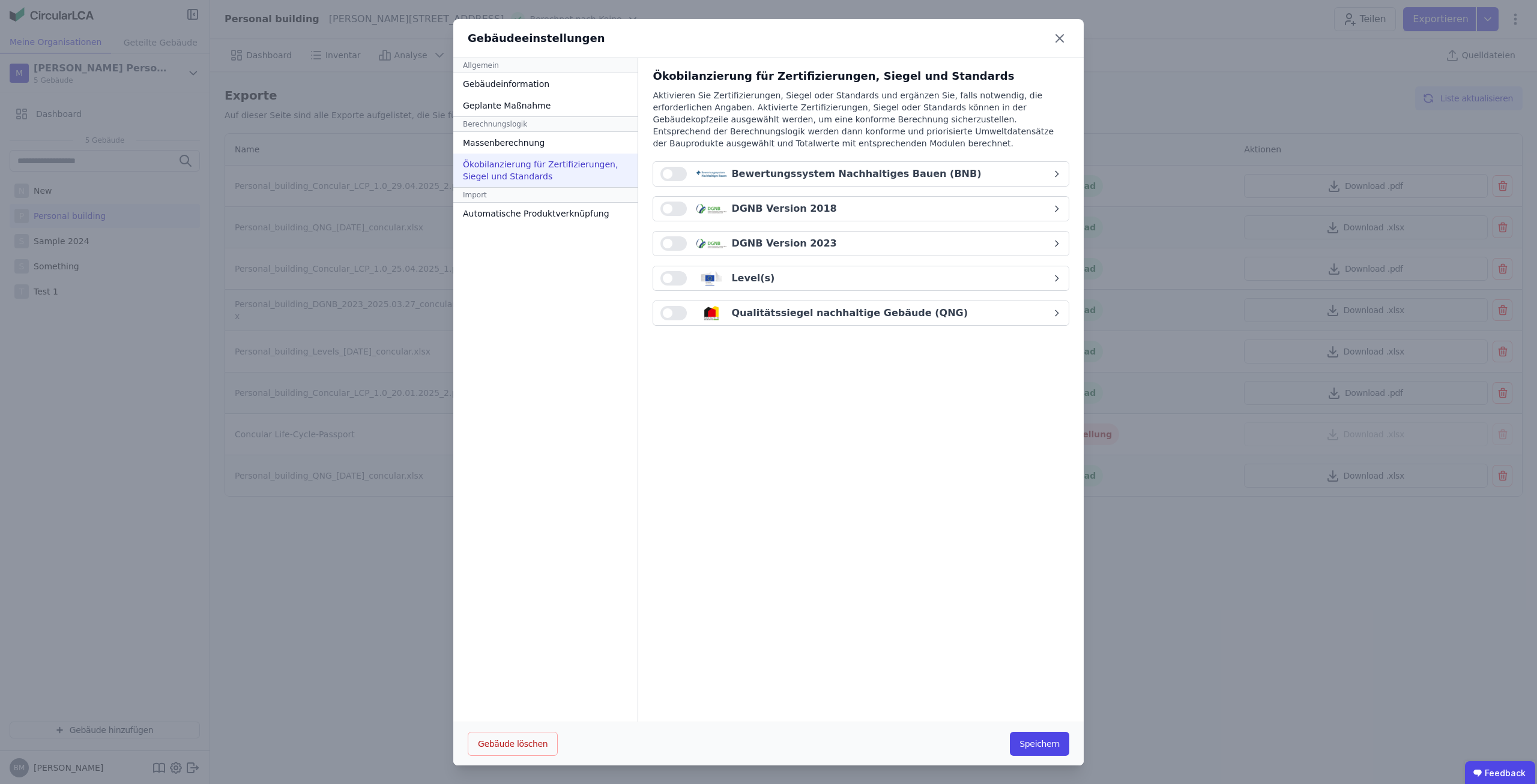
click at [848, 286] on button "Level(s)" at bounding box center [861, 278] width 416 height 24
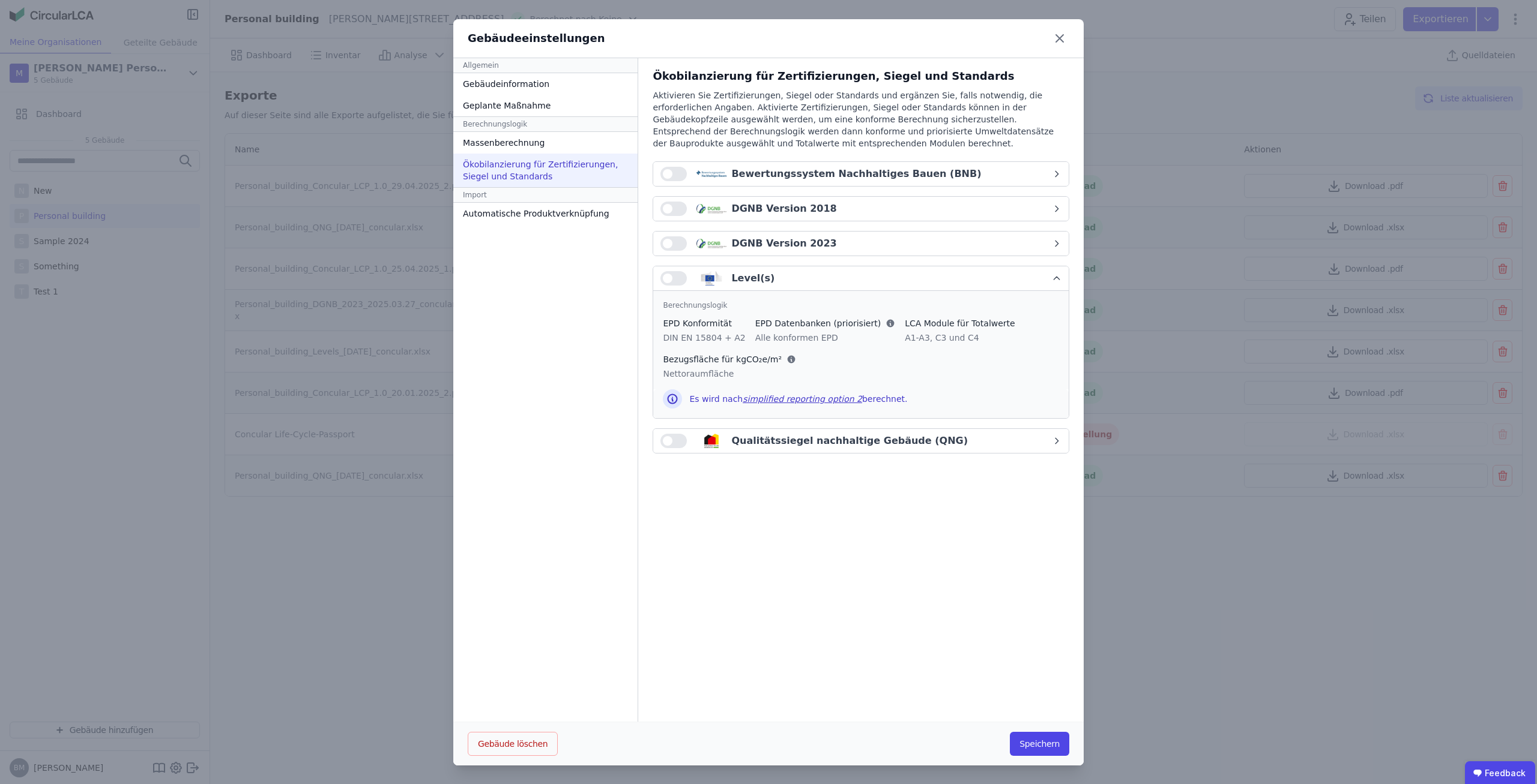
click at [836, 285] on button "Level(s)" at bounding box center [861, 278] width 416 height 25
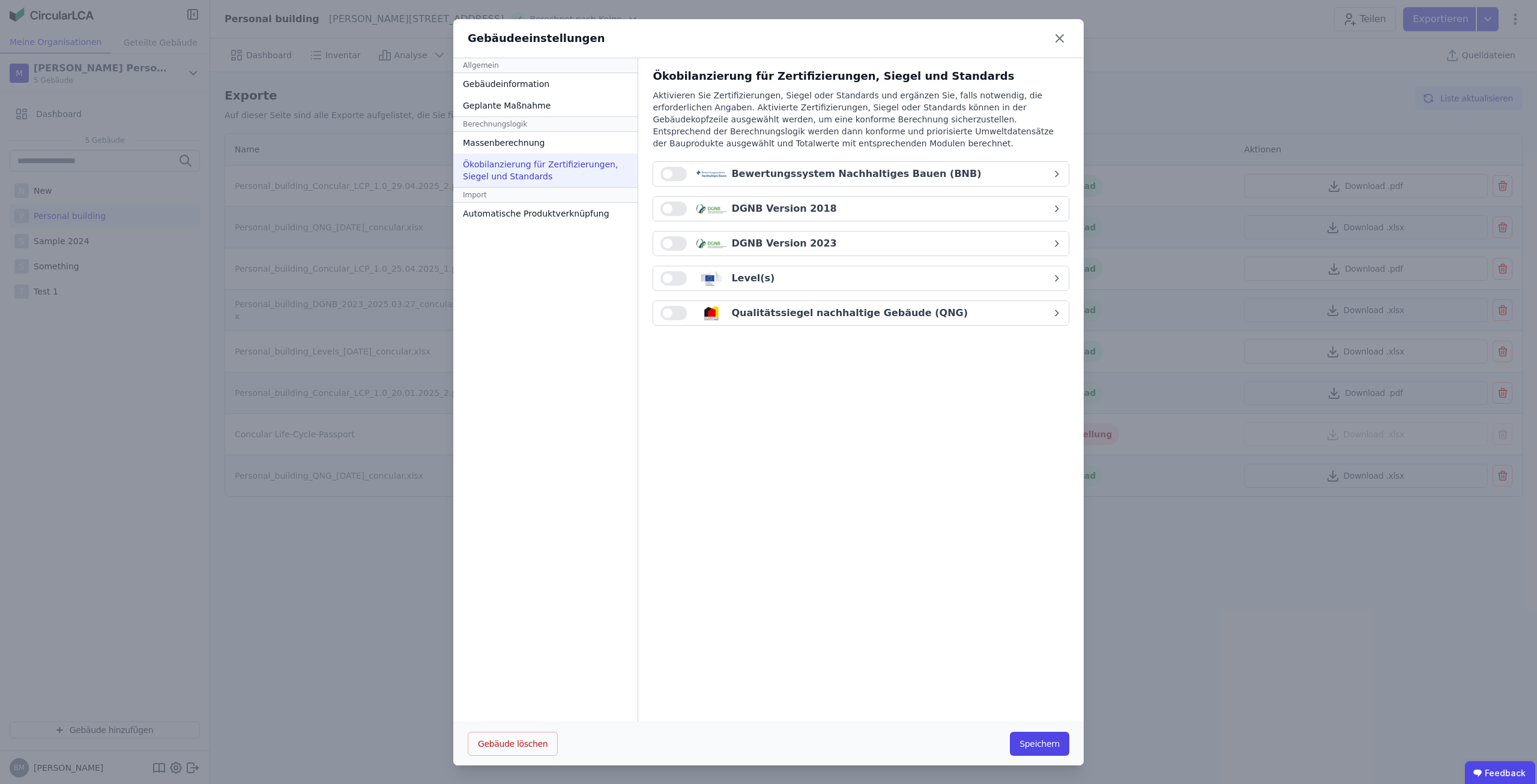
drag, startPoint x: 825, startPoint y: 418, endPoint x: 811, endPoint y: 422, distance: 14.6
click at [825, 418] on div "Ökobilanzierung für Zertifizierungen, Siegel und Standards Aktivieren Sie Zerti…" at bounding box center [860, 390] width 445 height 664
click at [922, 172] on div "Bewertungssystem Nachhaltiges Bauen (BNB)" at bounding box center [856, 174] width 250 height 14
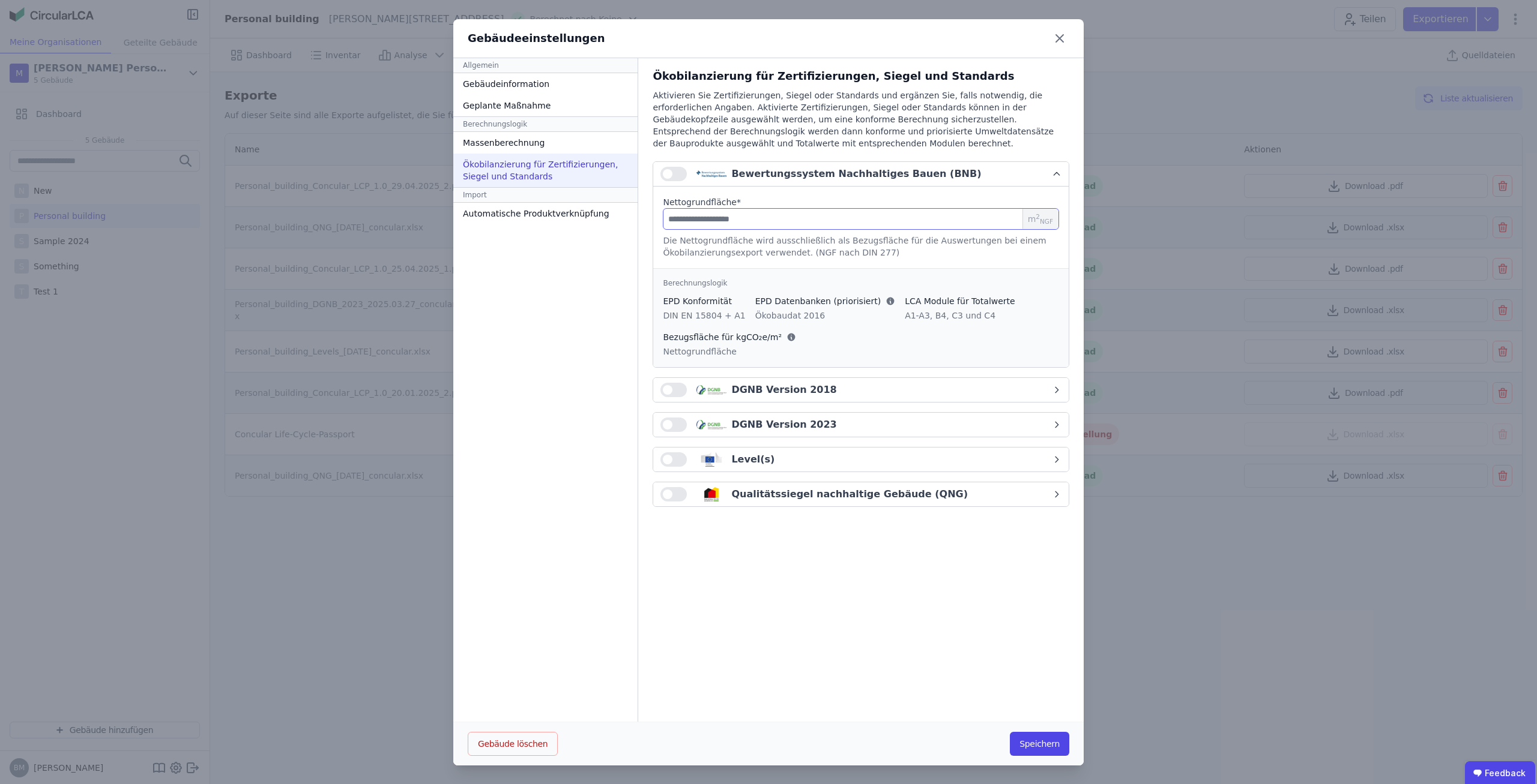
click at [850, 225] on input "number" at bounding box center [861, 219] width 397 height 22
click at [653, 168] on button "Bewertungssystem Nachhaltiges Bauen (BNB)" at bounding box center [861, 174] width 416 height 25
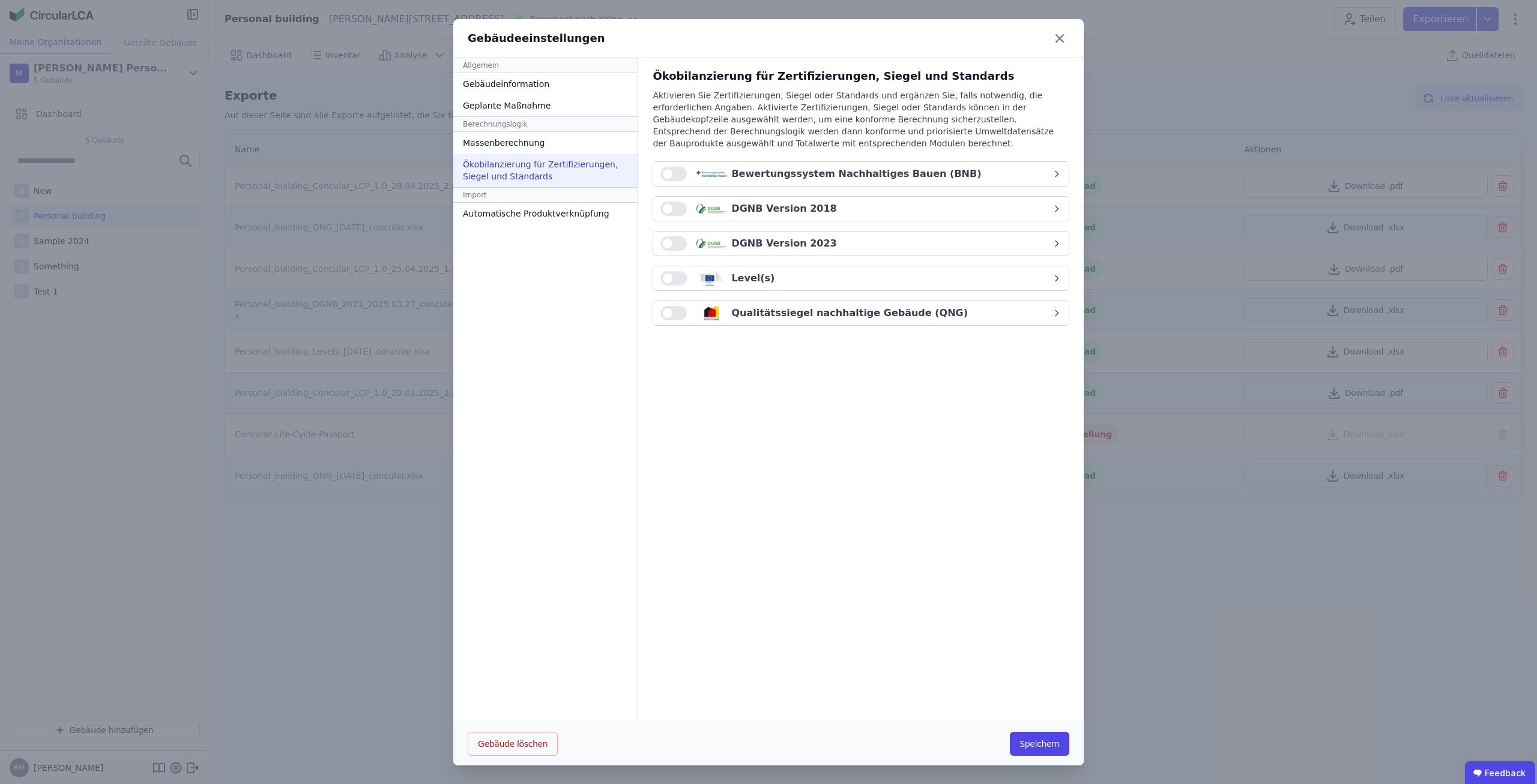
click at [669, 175] on button "button" at bounding box center [673, 174] width 26 height 14
click at [756, 177] on div "Bewertungssystem Nachhaltiges Bauen (BNB)" at bounding box center [856, 174] width 250 height 14
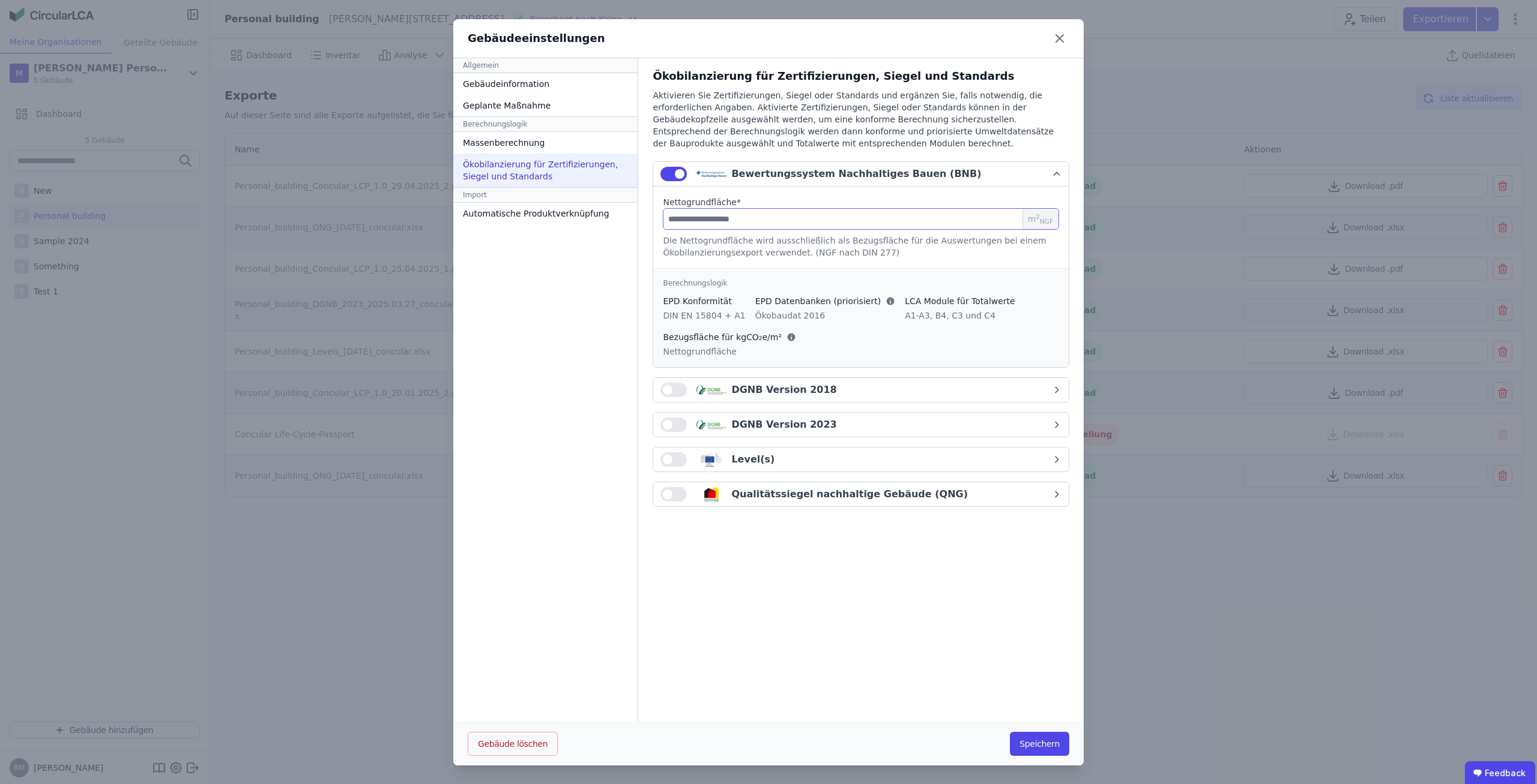
click at [753, 216] on input "number" at bounding box center [861, 219] width 397 height 22
click at [781, 561] on div "Ökobilanzierung für Zertifizierungen, Siegel und Standards Aktivieren Sie Zerti…" at bounding box center [860, 390] width 445 height 664
click at [850, 225] on input "number" at bounding box center [861, 219] width 397 height 22
type input "**"
click at [804, 587] on div "Ökobilanzierung für Zertifizierungen, Siegel und Standards Aktivieren Sie Zerti…" at bounding box center [860, 390] width 445 height 664
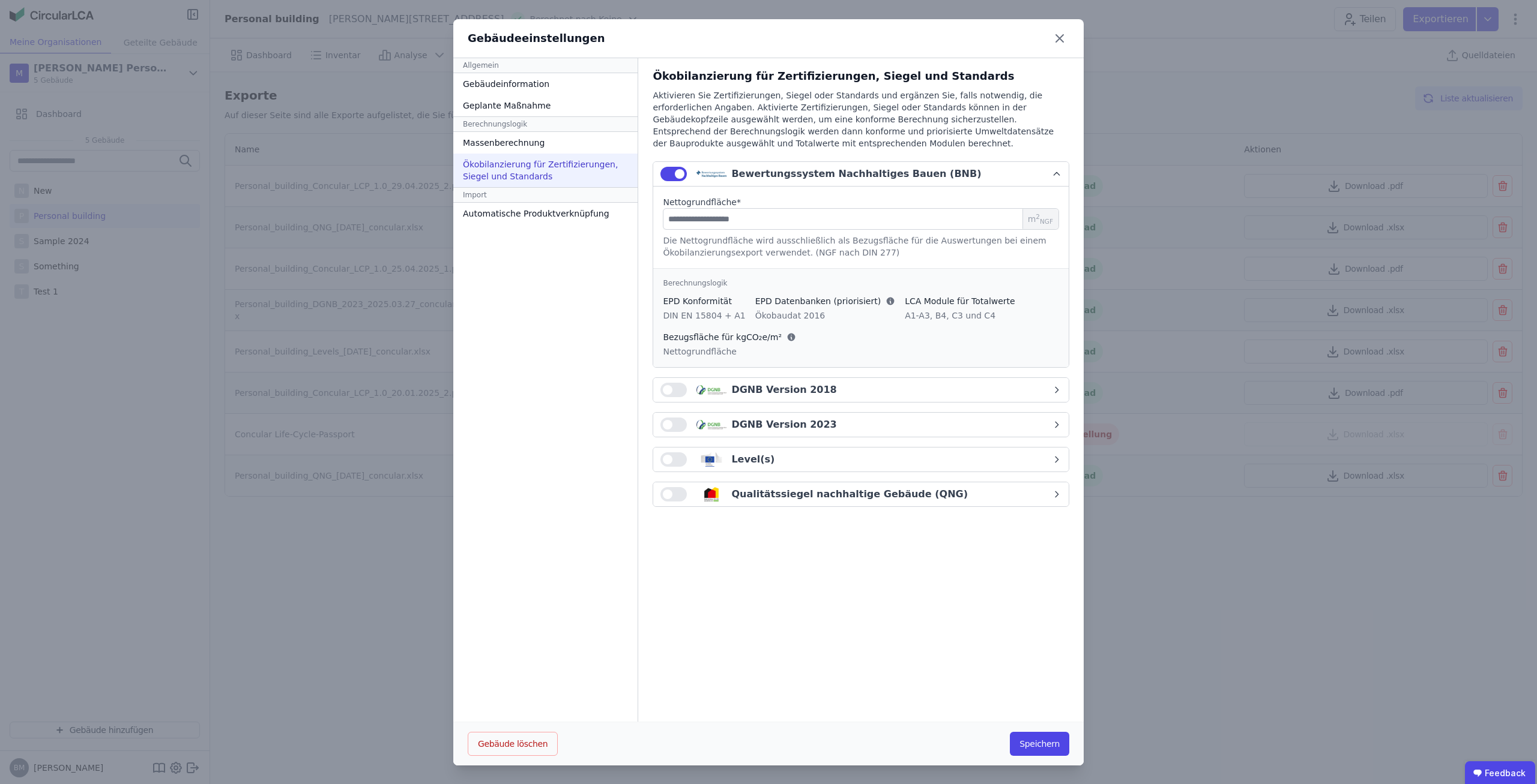
click at [675, 461] on button "button" at bounding box center [673, 460] width 26 height 14
click at [1040, 745] on button "Speichern" at bounding box center [1040, 744] width 59 height 24
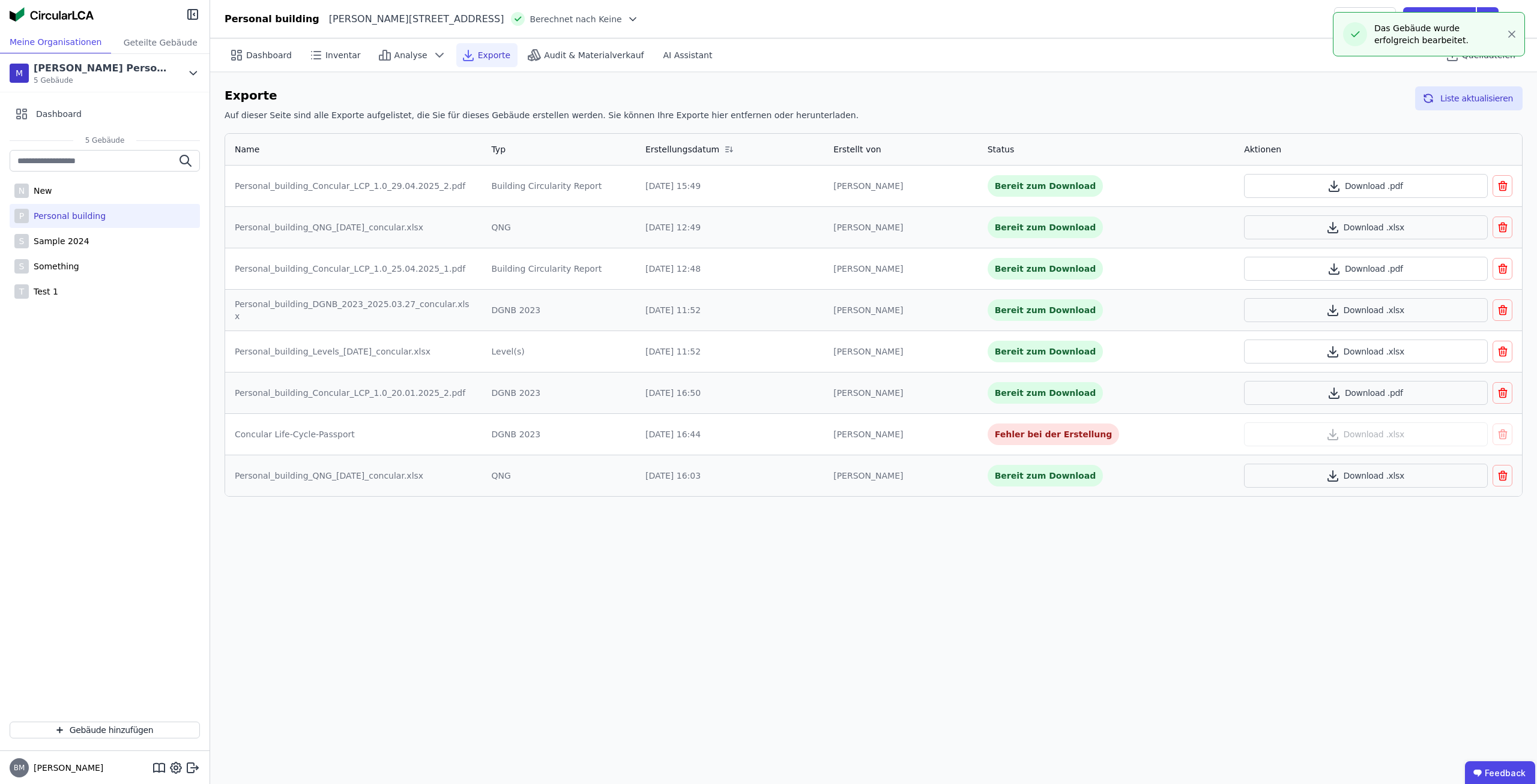
click at [504, 22] on div "Berechnet nach Keine" at bounding box center [571, 18] width 134 height 14
click at [545, 20] on span "Berechnet nach Keine" at bounding box center [575, 19] width 92 height 12
click at [622, 20] on div at bounding box center [630, 19] width 17 height 12
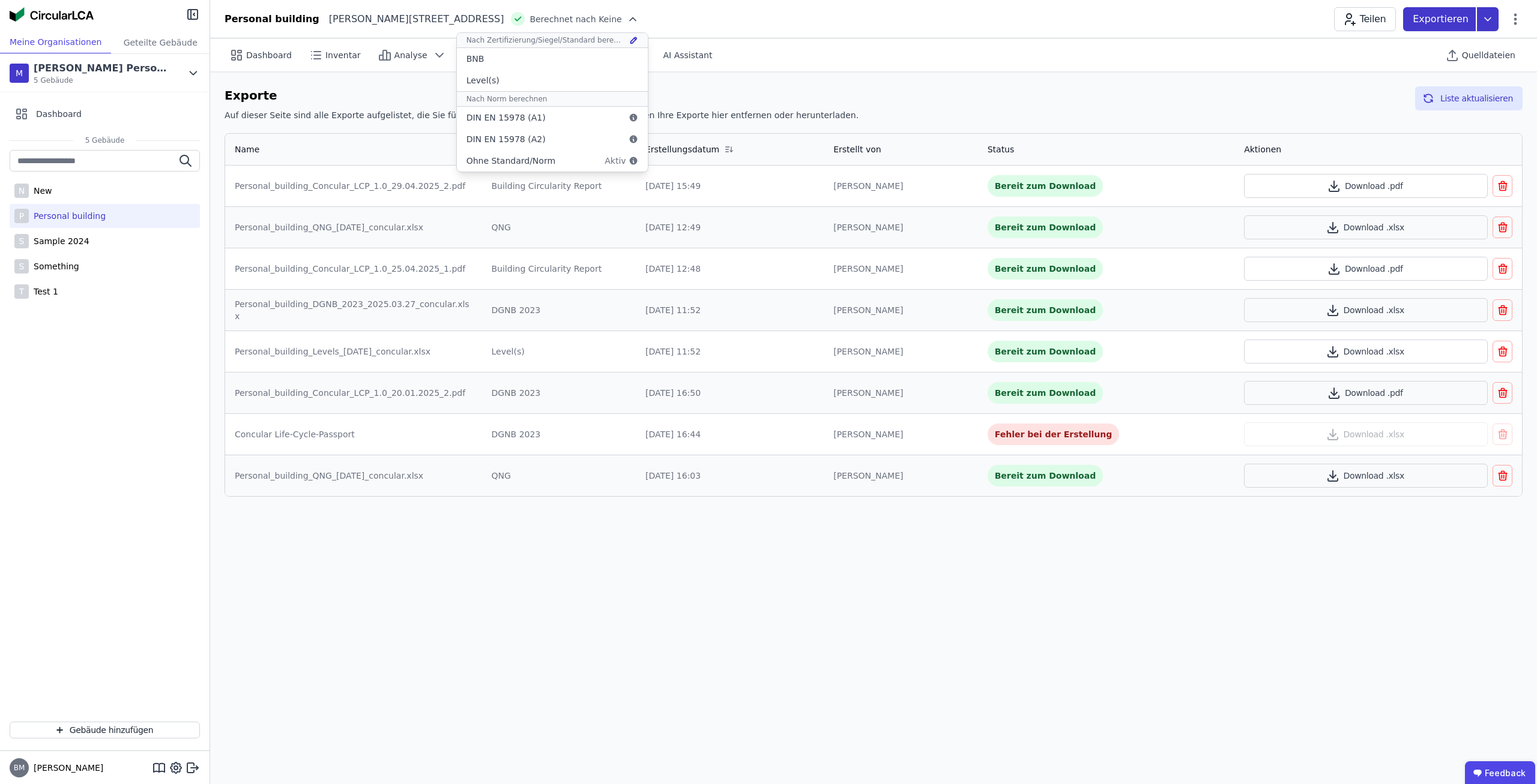
click at [1487, 22] on icon at bounding box center [1487, 19] width 22 height 24
click at [1491, 19] on icon at bounding box center [1487, 19] width 22 height 24
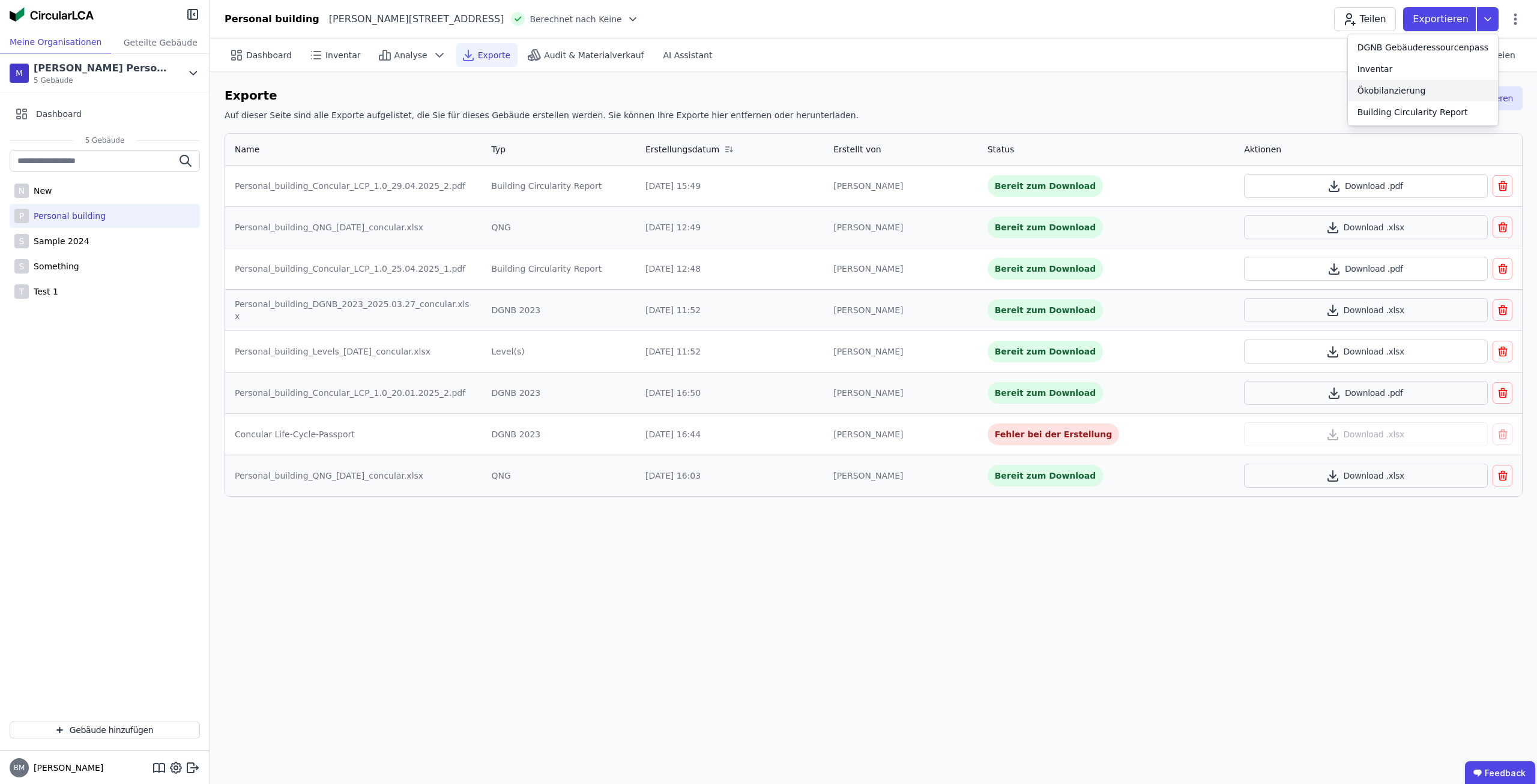
click at [1421, 92] on div "Ökobilanzierung" at bounding box center [1392, 90] width 69 height 12
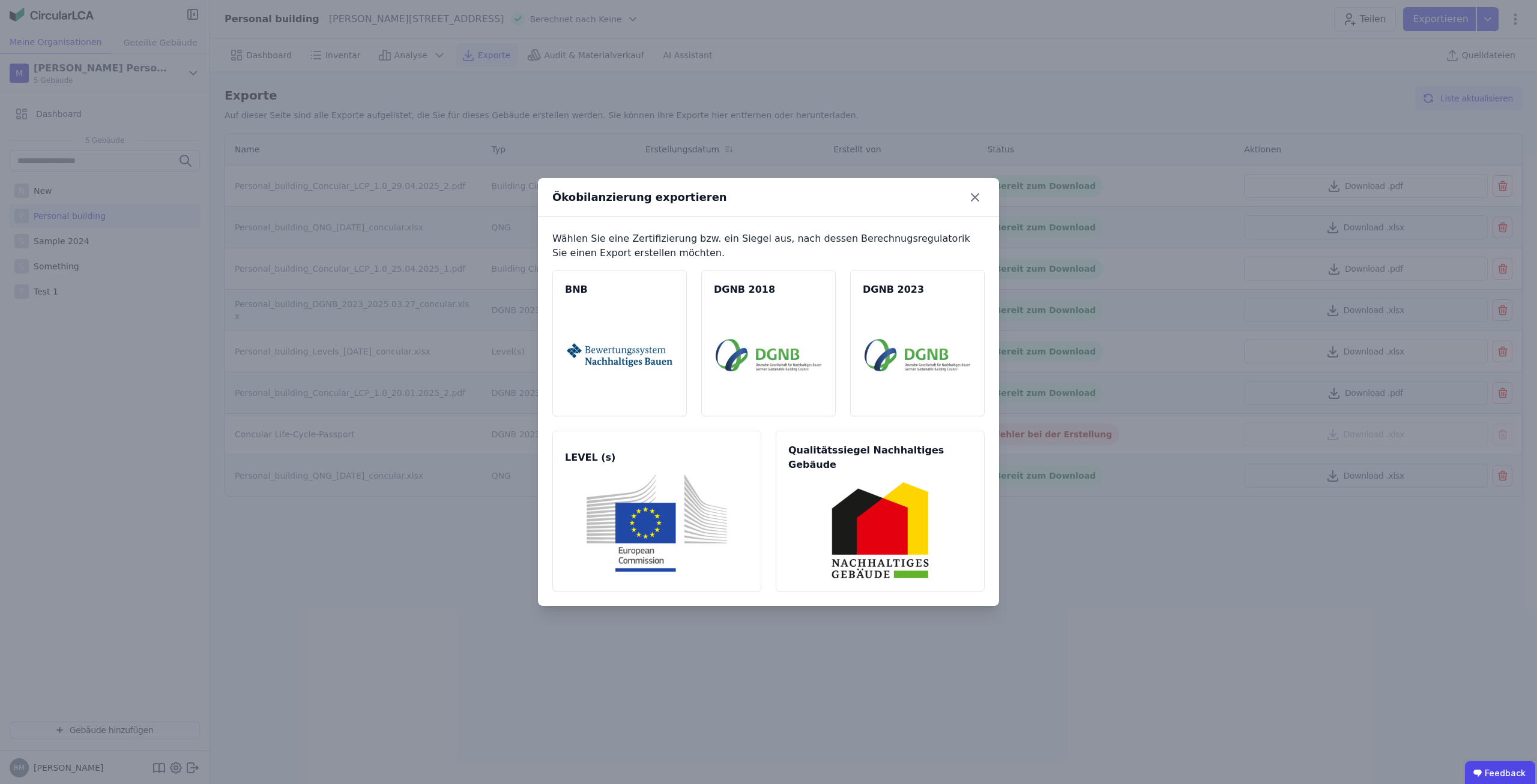
click at [1122, 632] on div "Ökobilanzierung exportieren Wählen Sie eine Zertifizierung bzw. ein Siegel aus,…" at bounding box center [768, 392] width 1537 height 784
click at [968, 204] on icon at bounding box center [975, 197] width 19 height 19
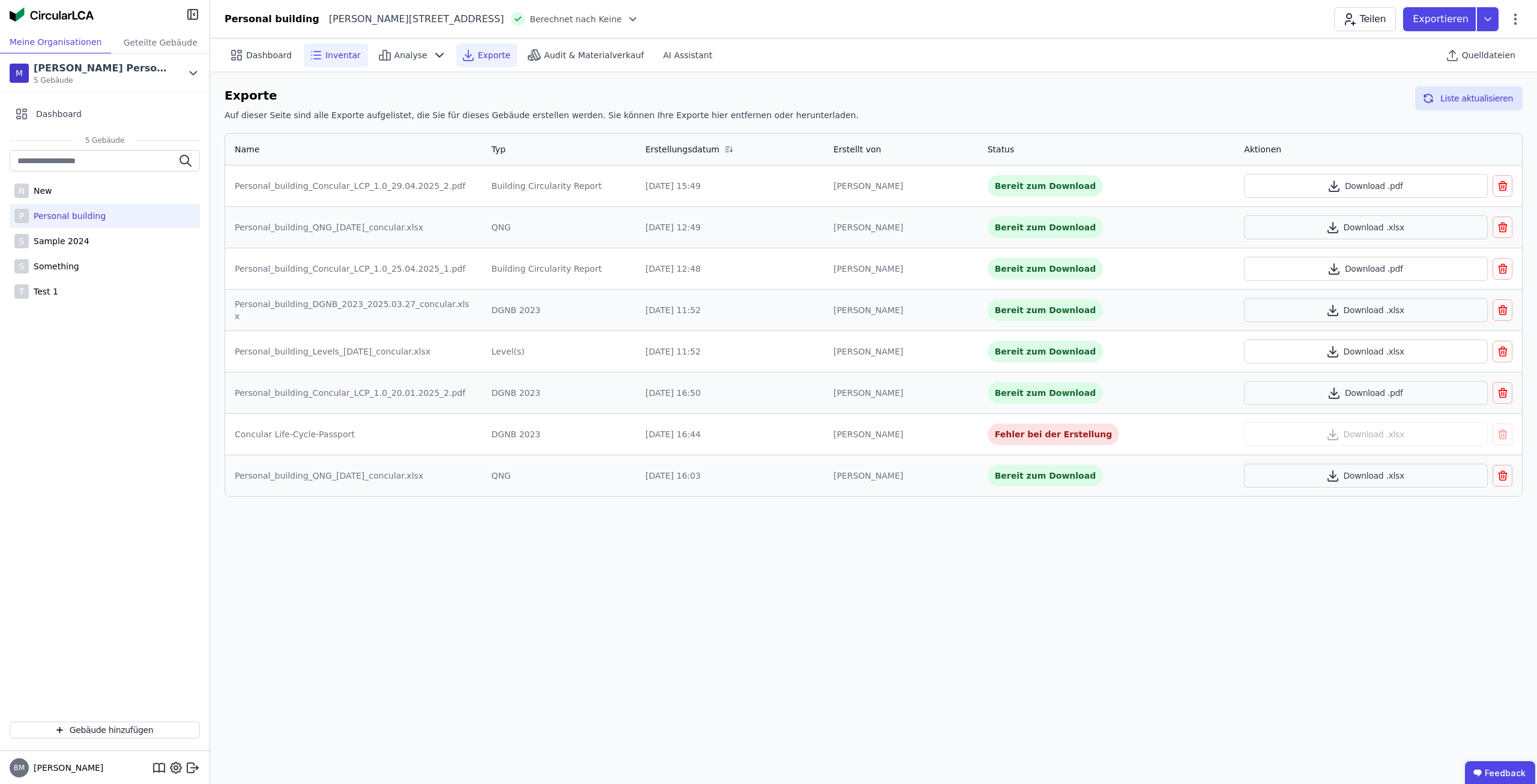
click at [325, 50] on span "Inventar" at bounding box center [343, 55] width 35 height 12
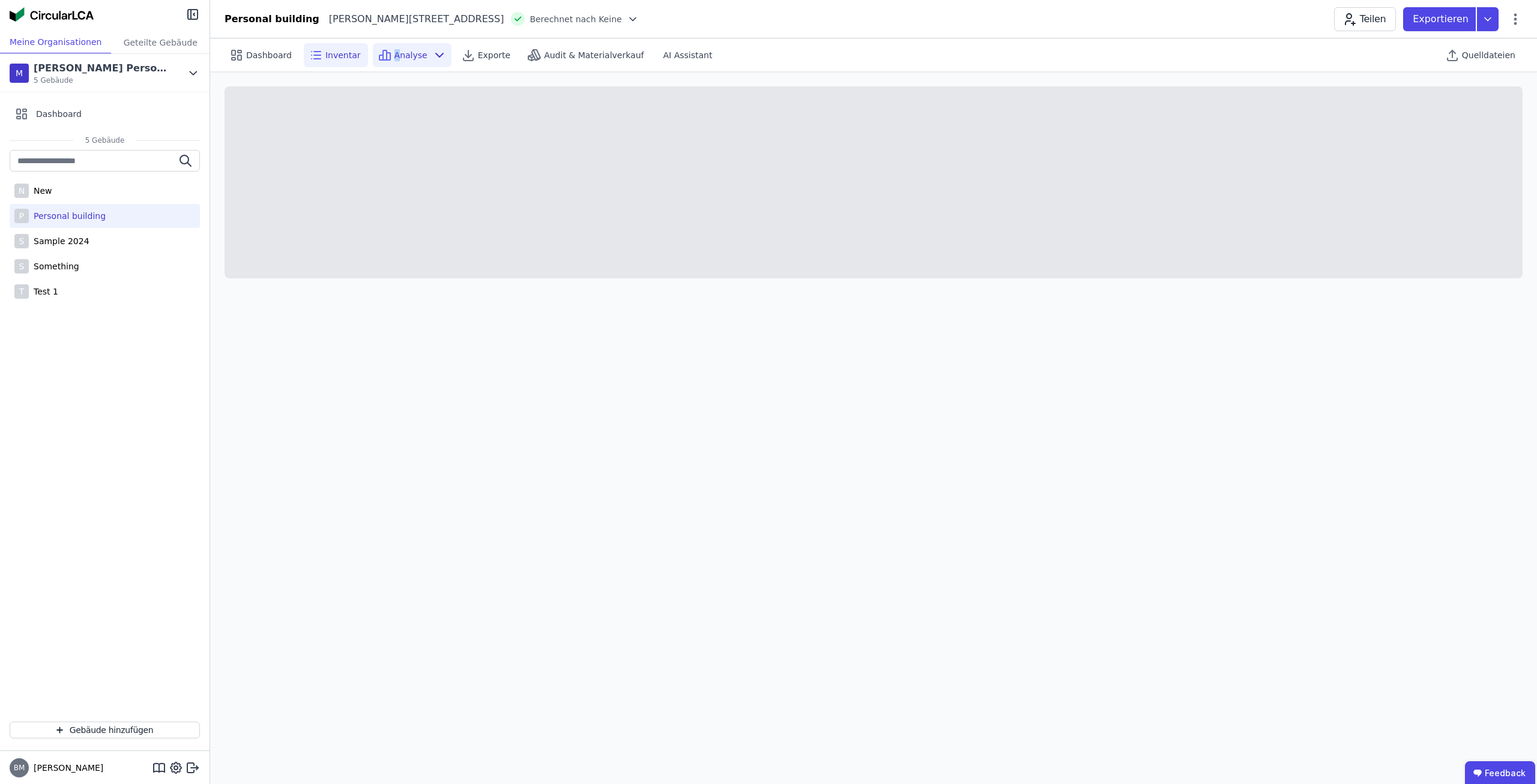
click at [387, 47] on div "Analyse" at bounding box center [412, 55] width 78 height 24
click at [478, 59] on span "Exporte" at bounding box center [494, 55] width 33 height 12
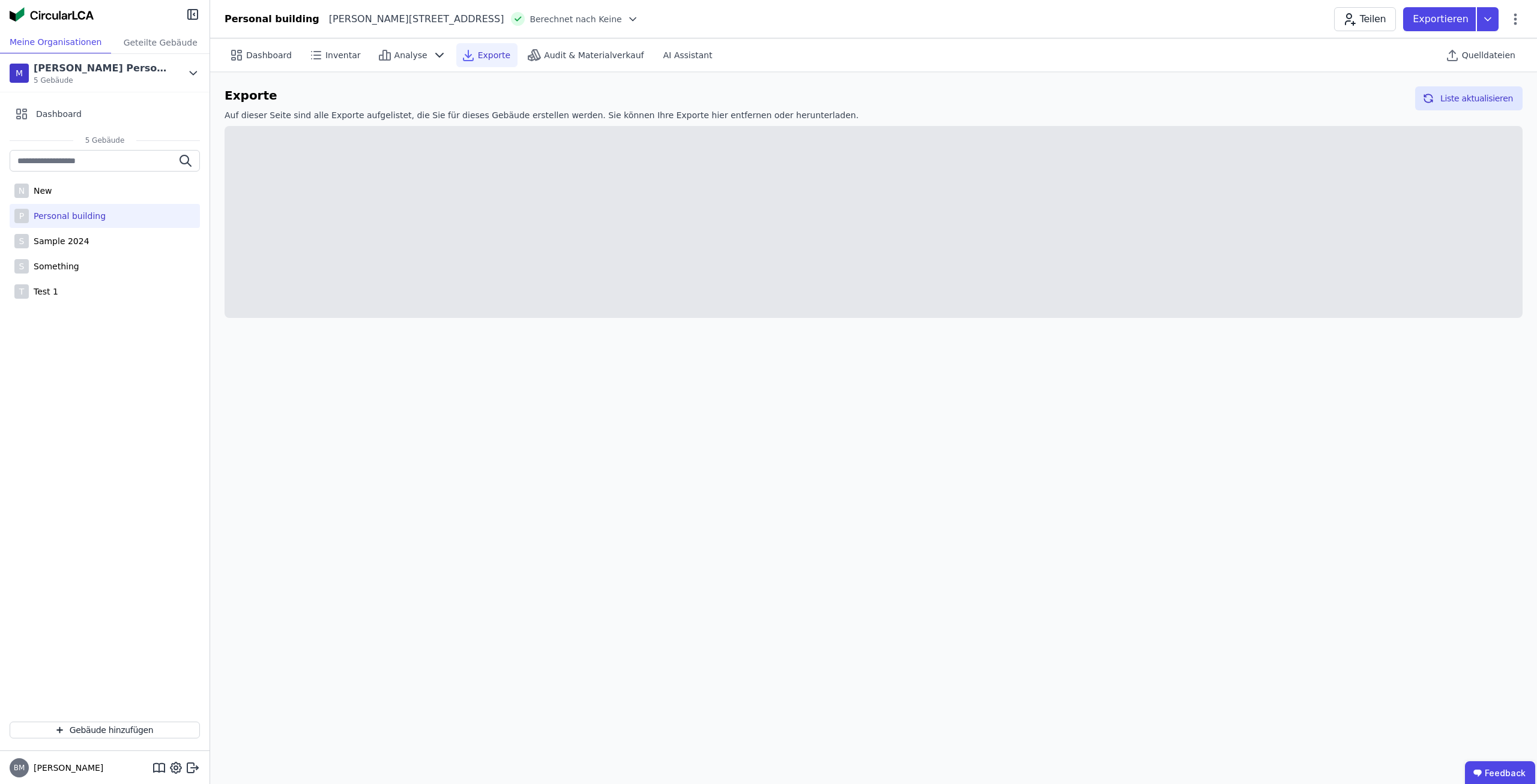
click at [485, 56] on span "Exporte" at bounding box center [494, 55] width 33 height 12
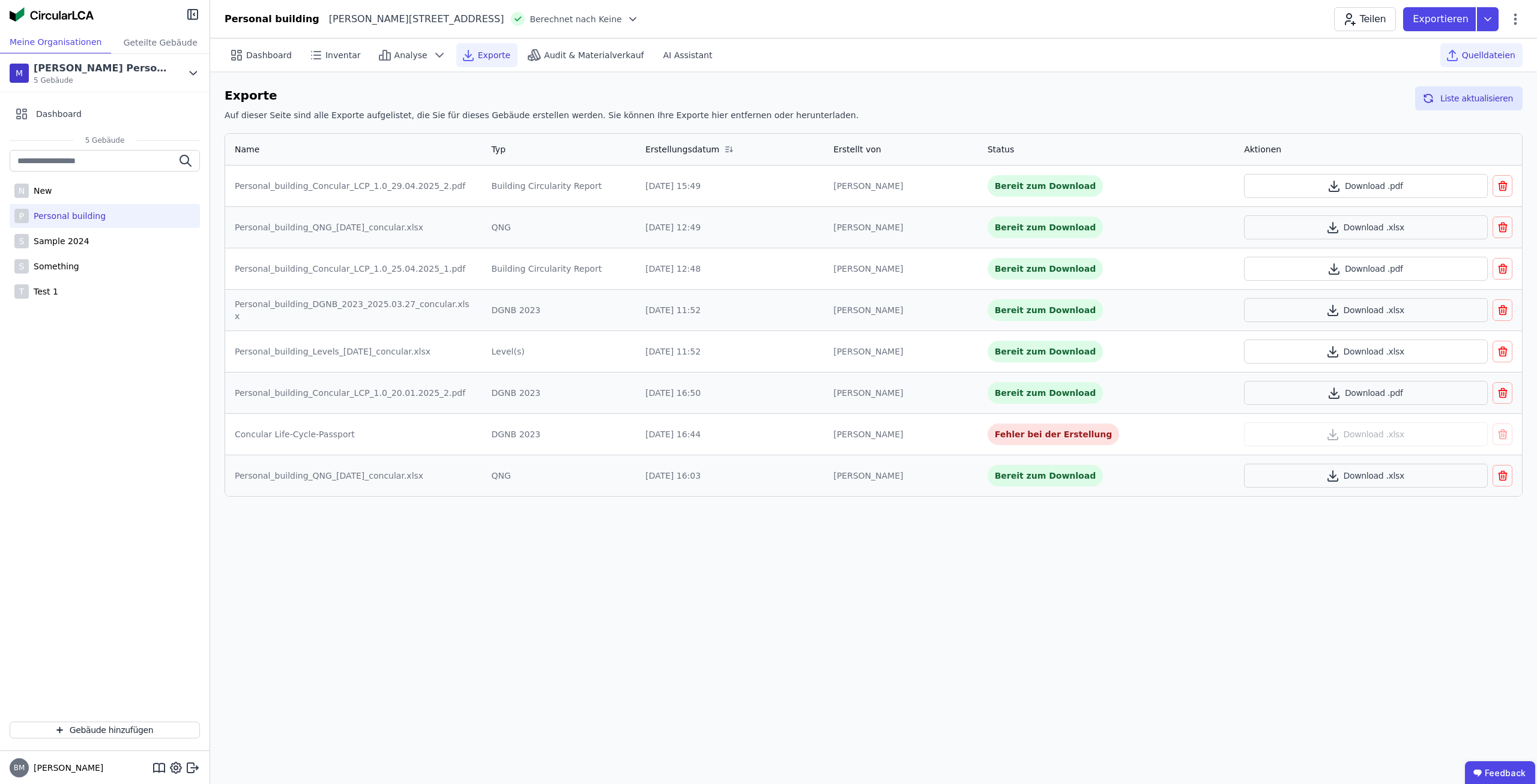
click at [1495, 50] on span "Quelldateien" at bounding box center [1488, 55] width 54 height 12
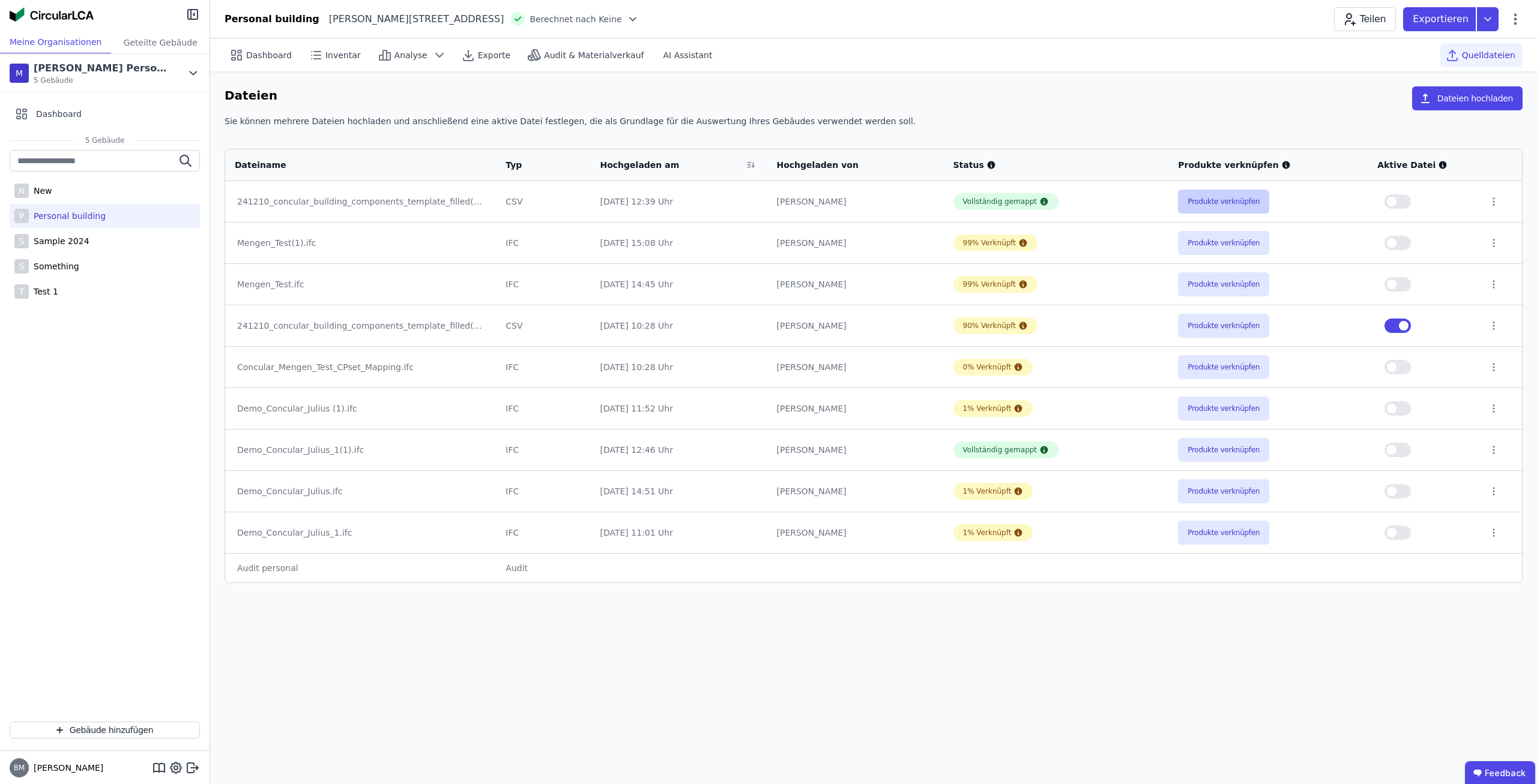
click at [1229, 190] on button "Produkte verknüpfen" at bounding box center [1224, 201] width 91 height 24
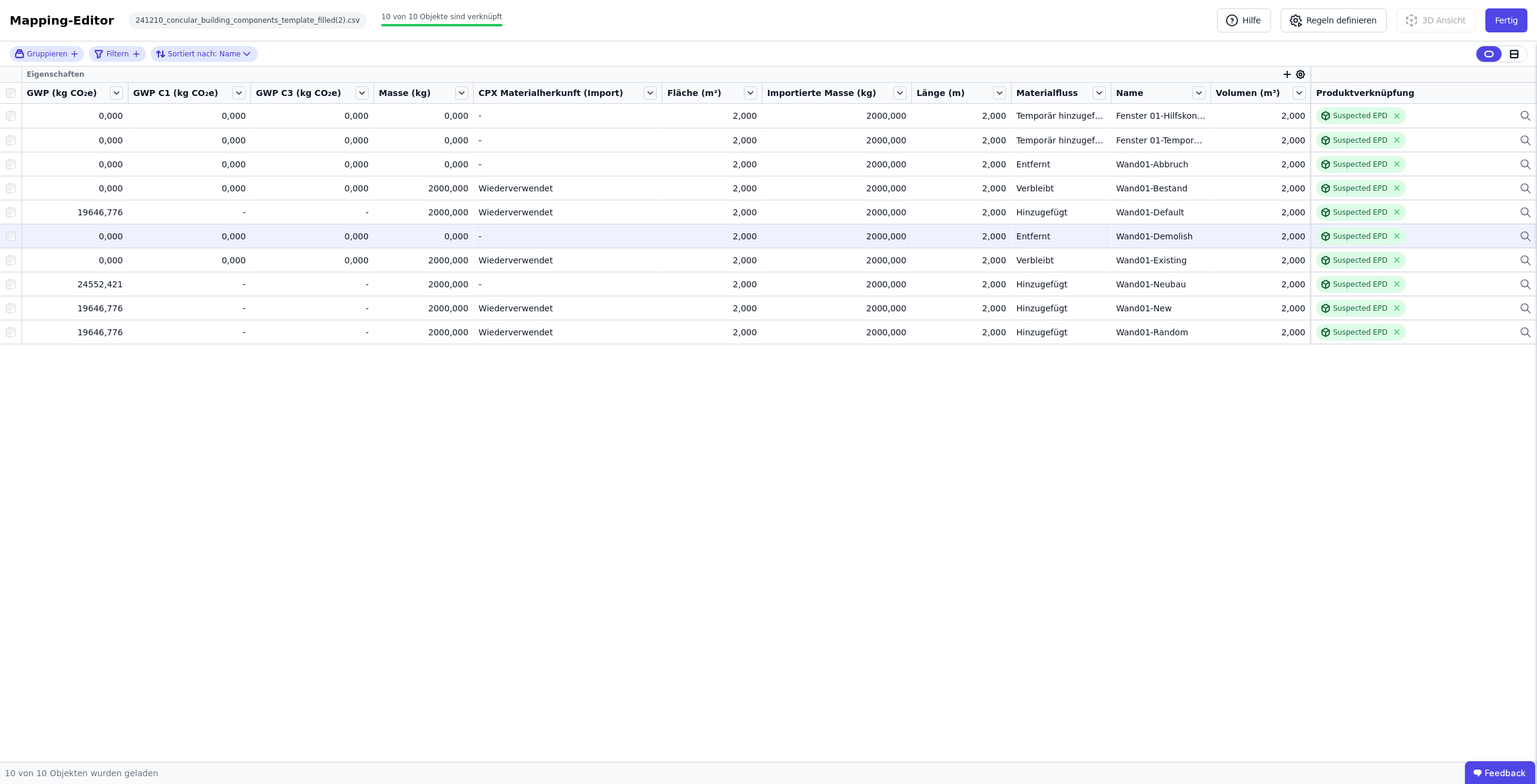
click at [667, 240] on div "2,000" at bounding box center [712, 236] width 90 height 12
